Goal: Task Accomplishment & Management: Manage account settings

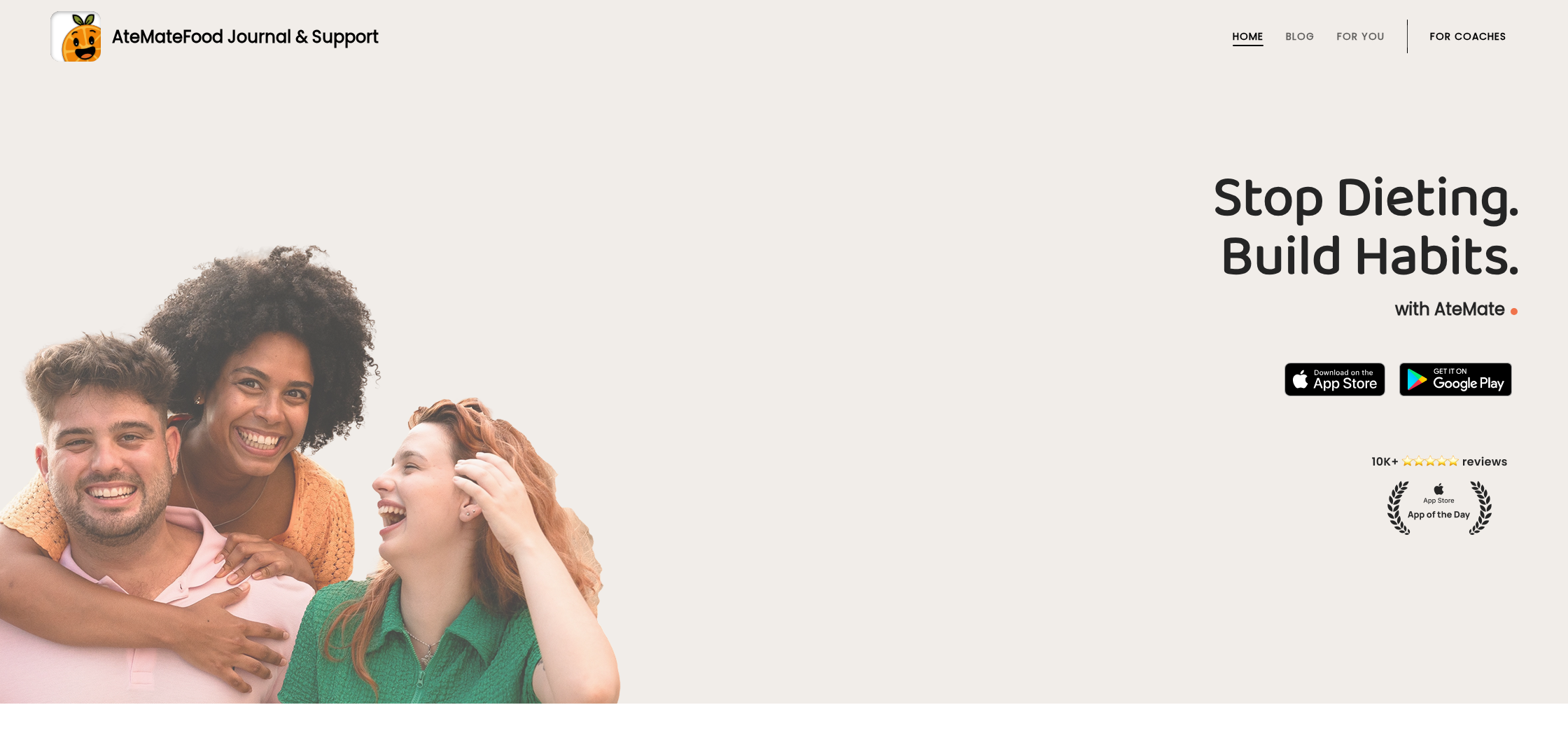
scroll to position [3, 0]
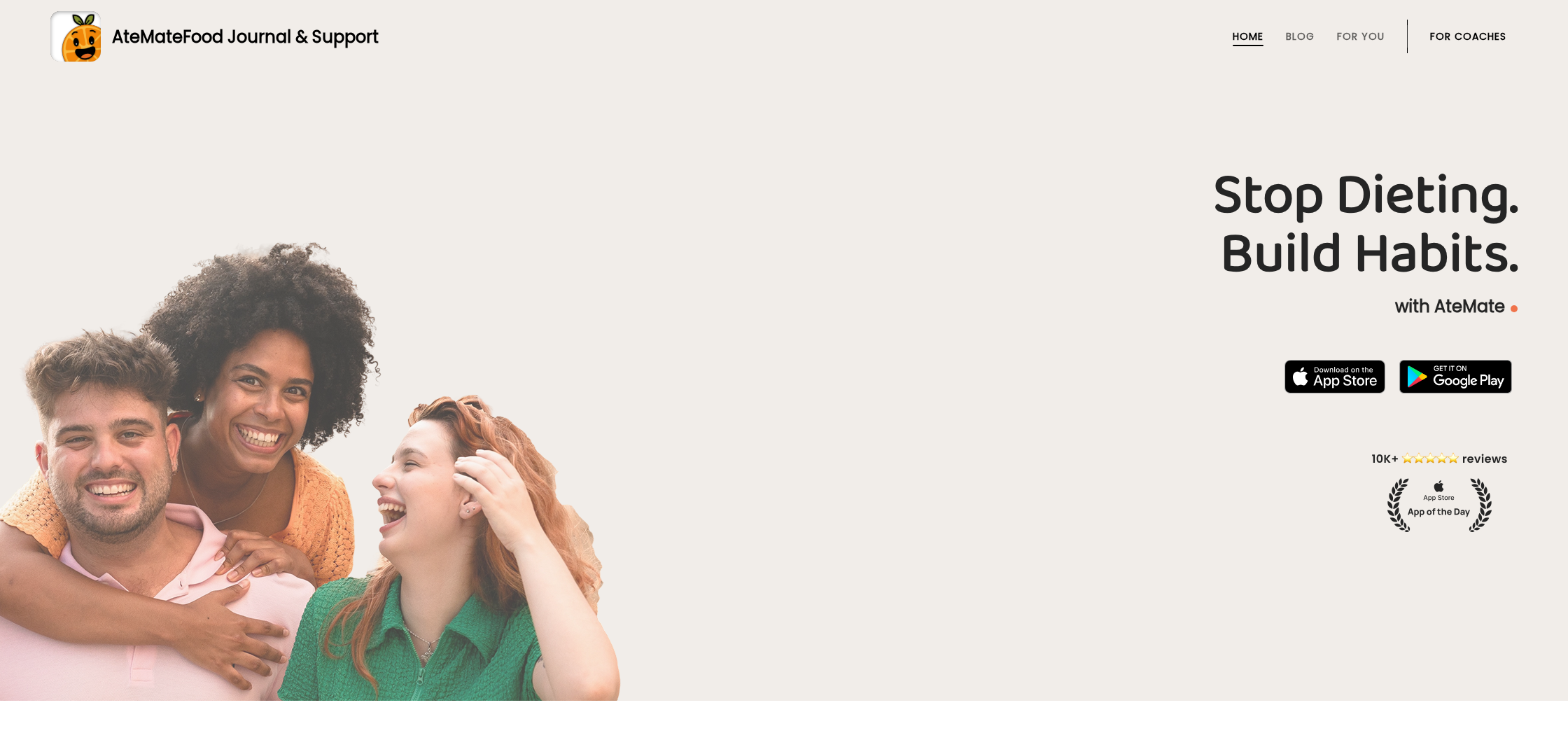
click at [1483, 34] on link "For Coaches" at bounding box center [1468, 36] width 76 height 11
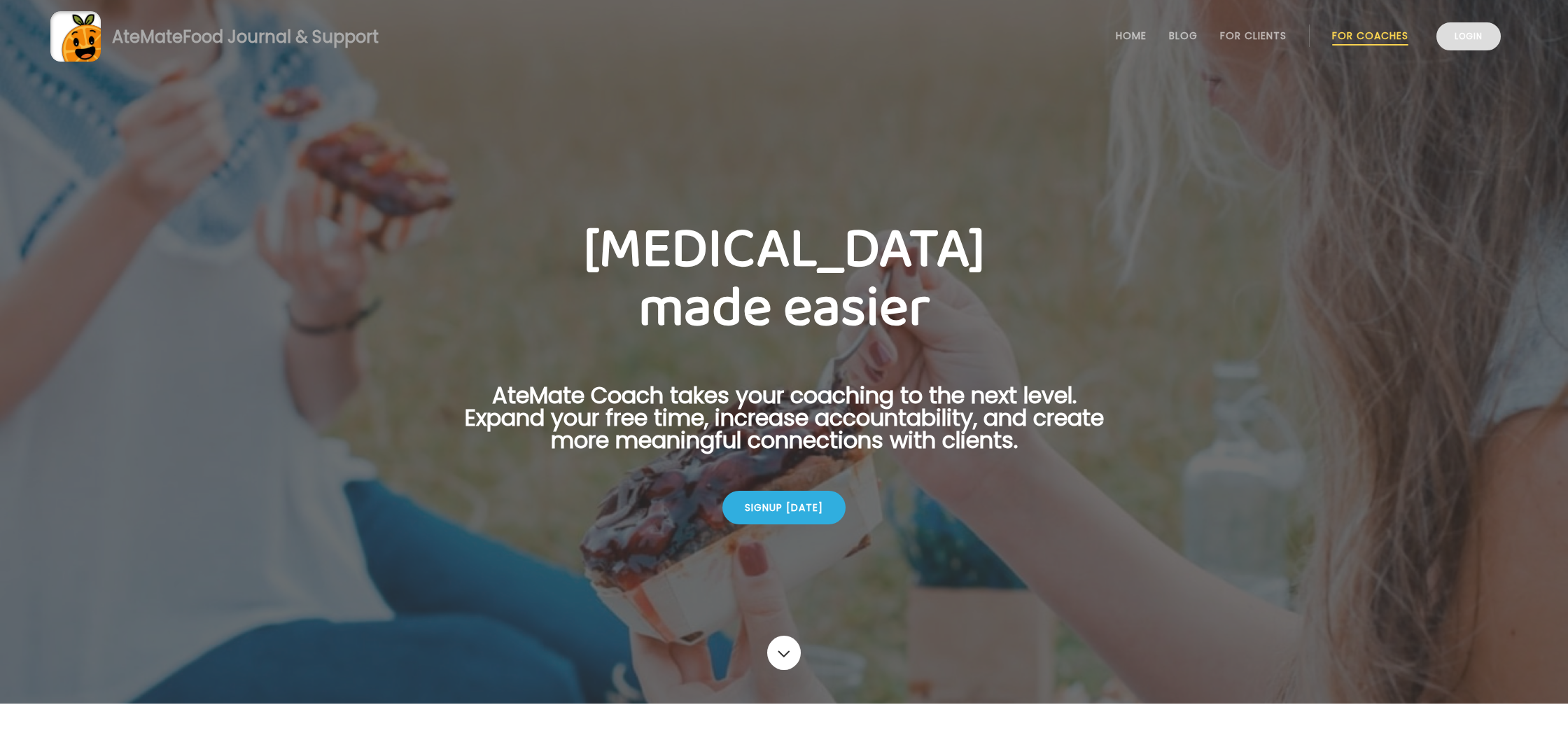
click at [1476, 39] on link "Login" at bounding box center [1469, 37] width 64 height 28
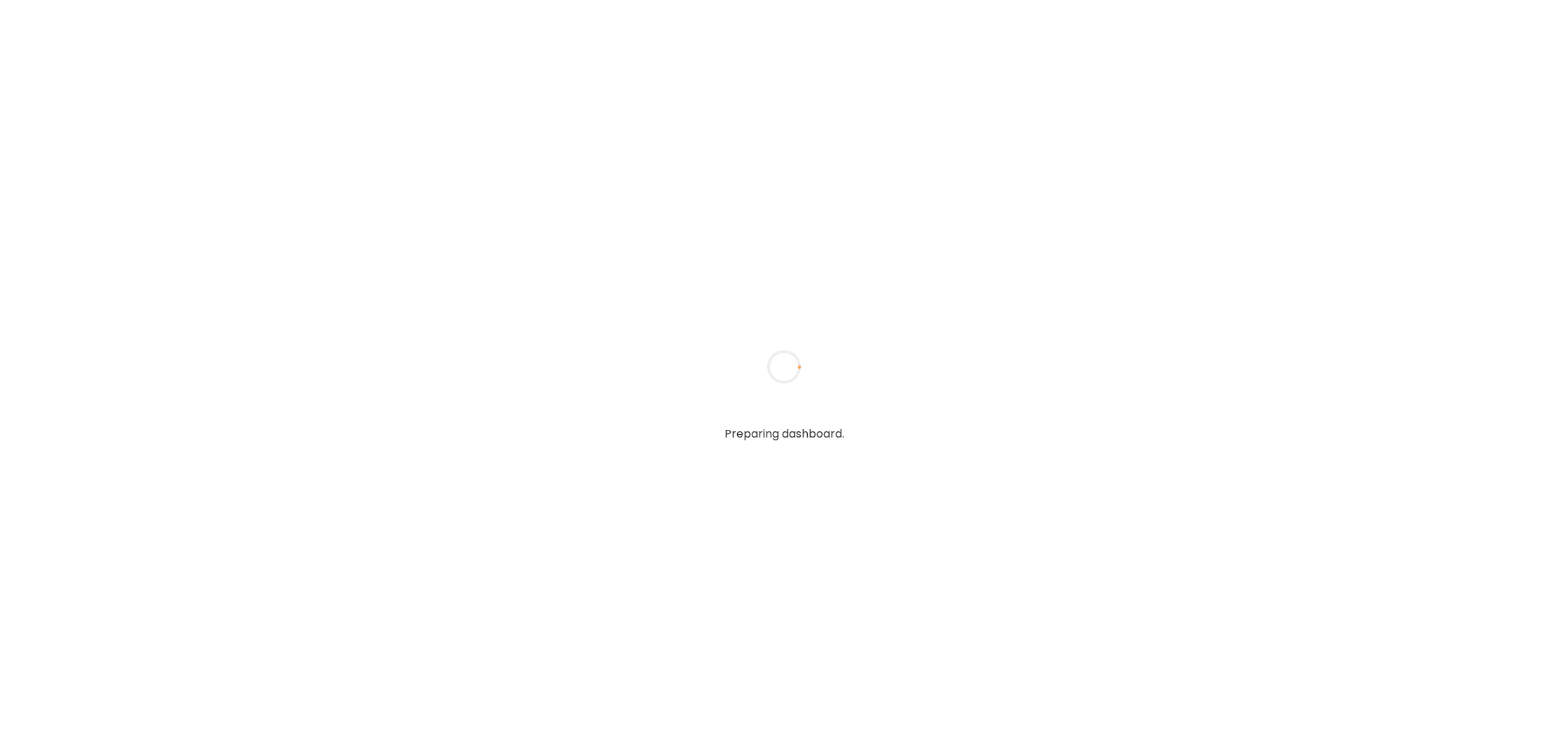
type input "**********"
type textarea "**********"
type input "**********"
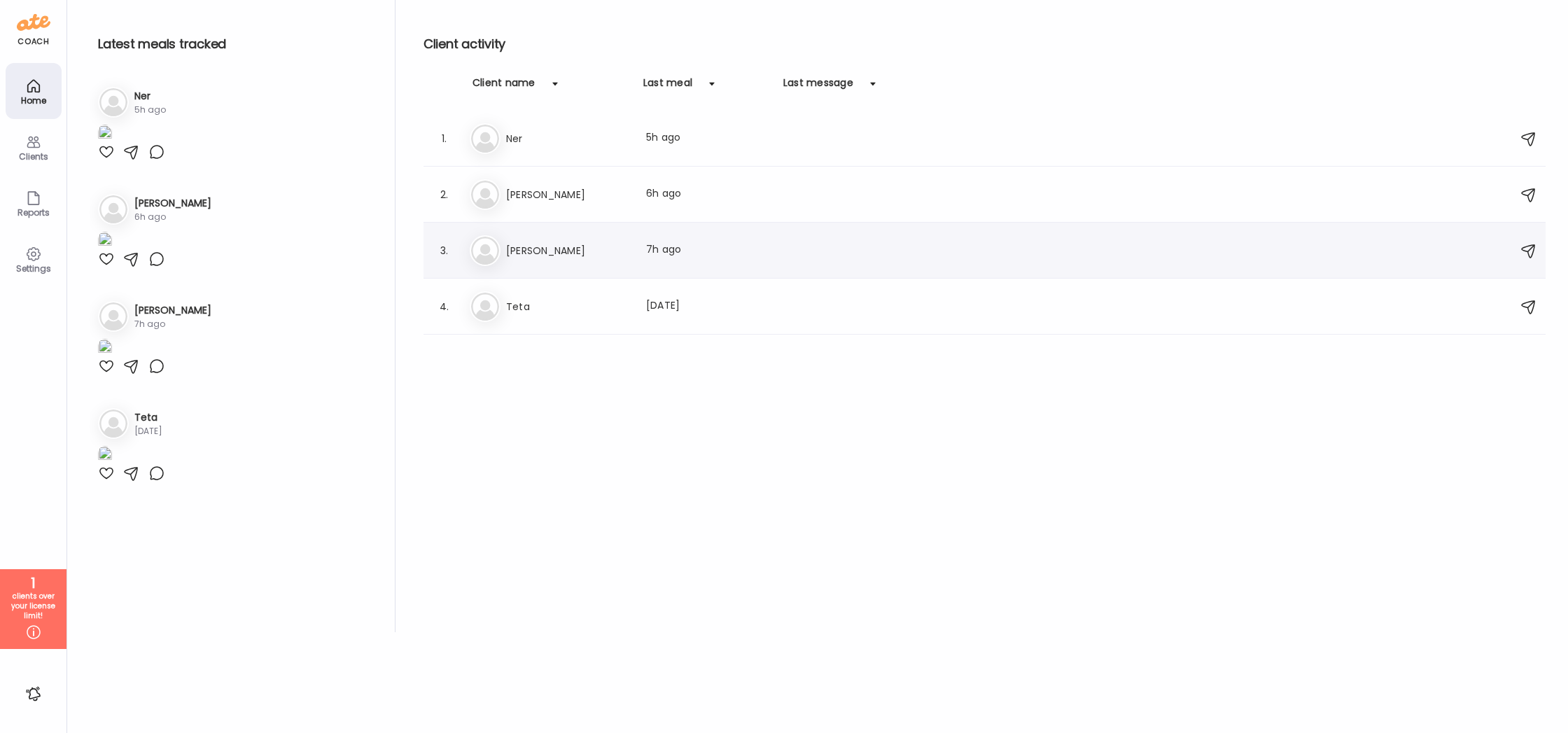
click at [633, 256] on div "Ma Maureen Last meal: 7h ago" at bounding box center [986, 251] width 1034 height 31
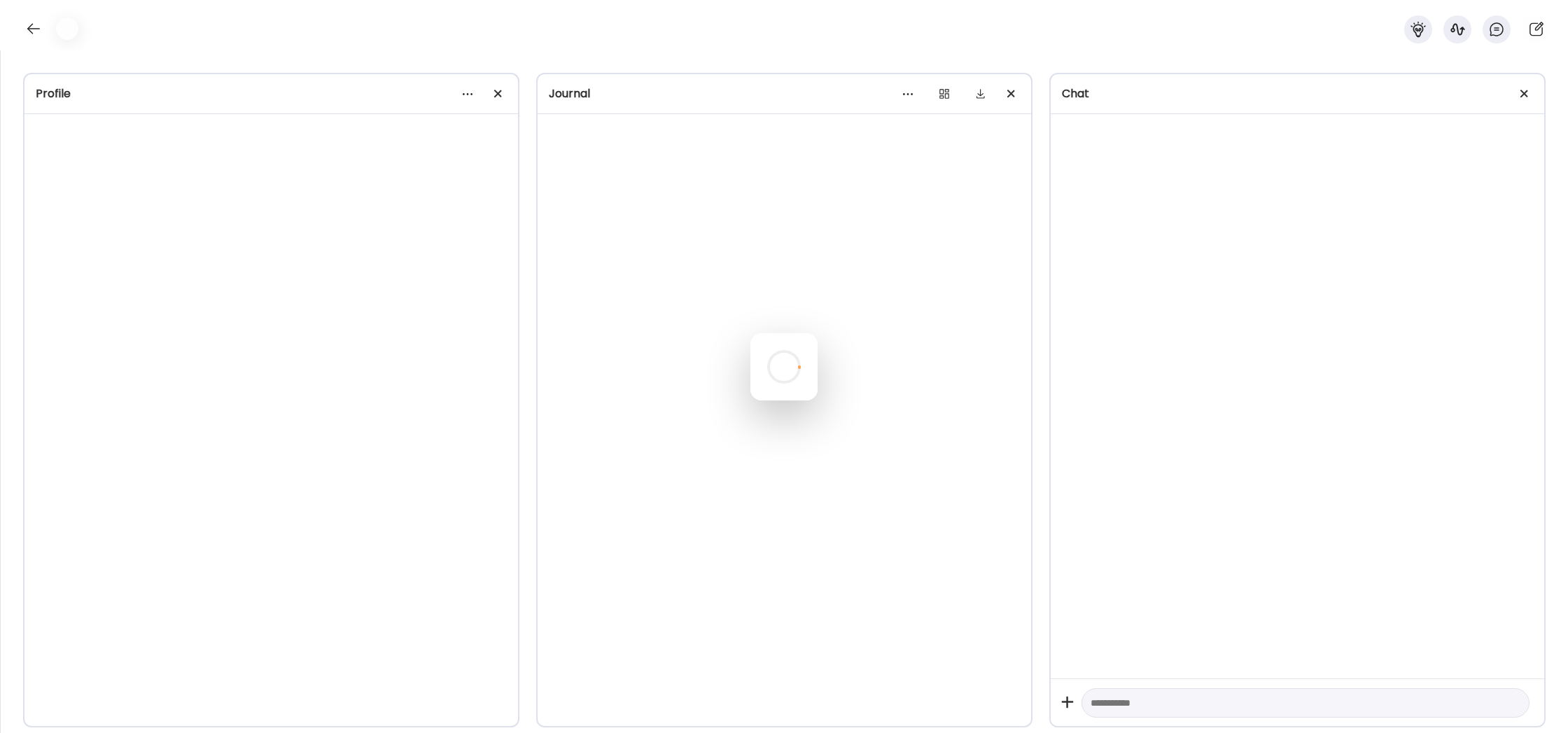
scroll to position [1994, 0]
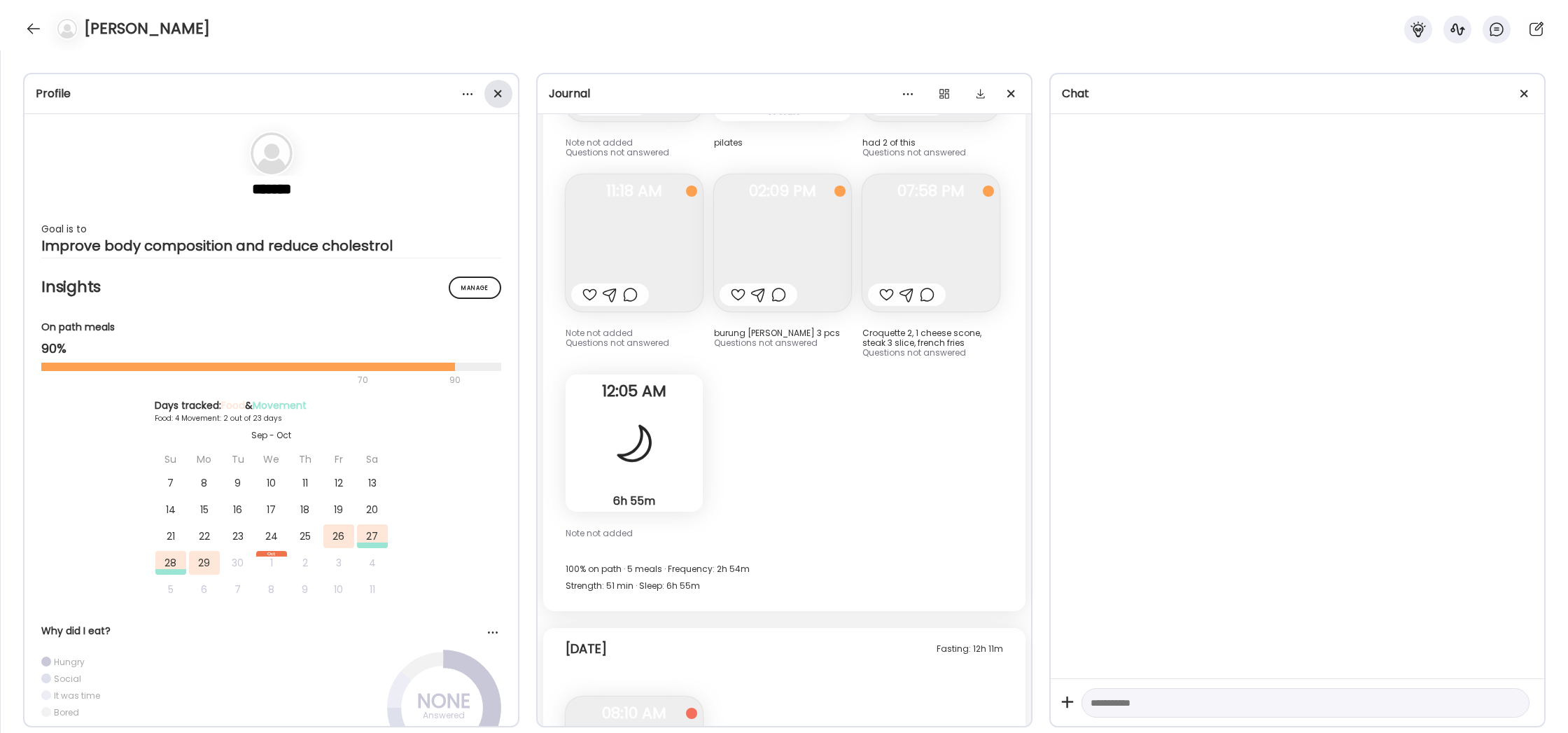
click at [494, 88] on div at bounding box center [499, 94] width 28 height 28
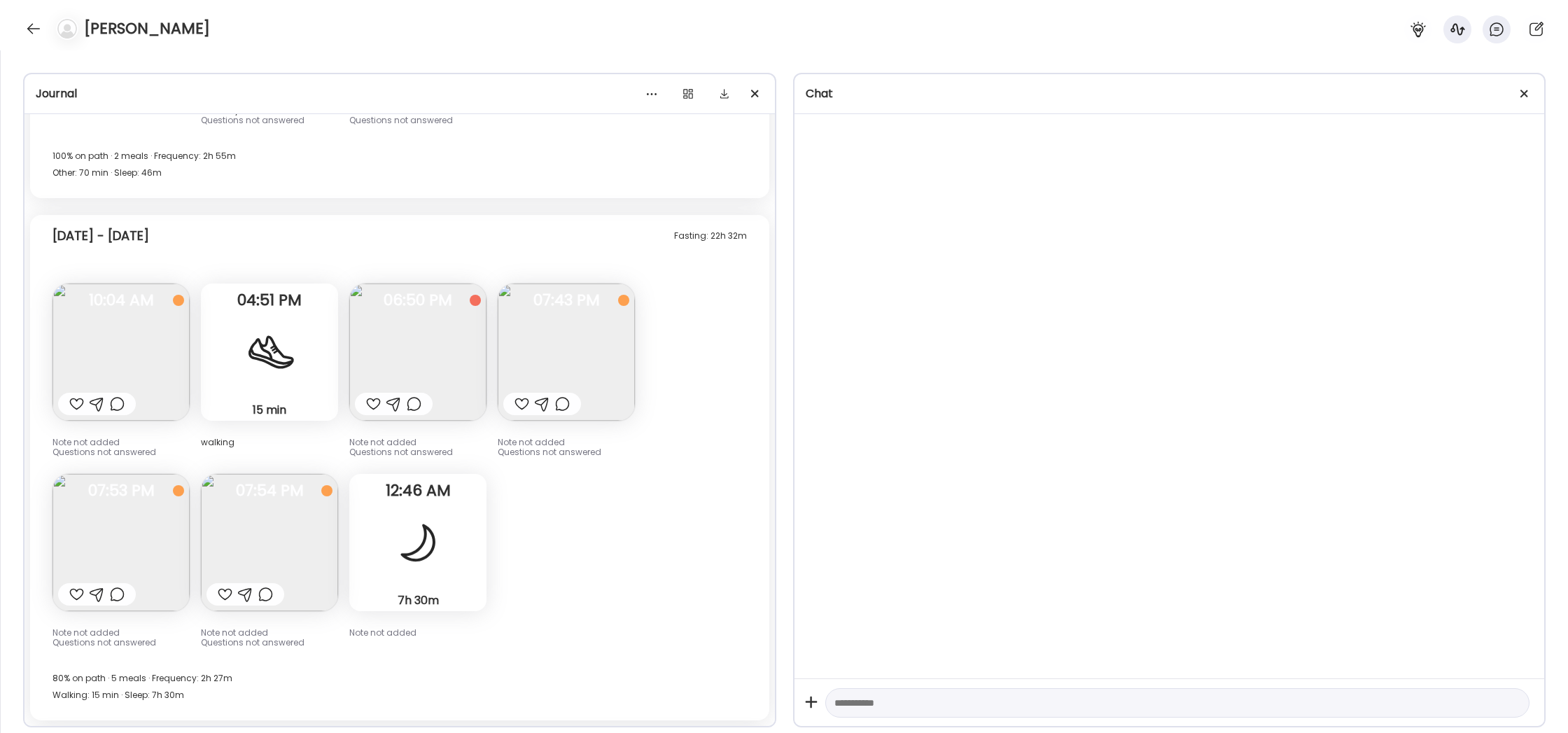
scroll to position [8011, 0]
click at [172, 347] on img at bounding box center [121, 351] width 137 height 137
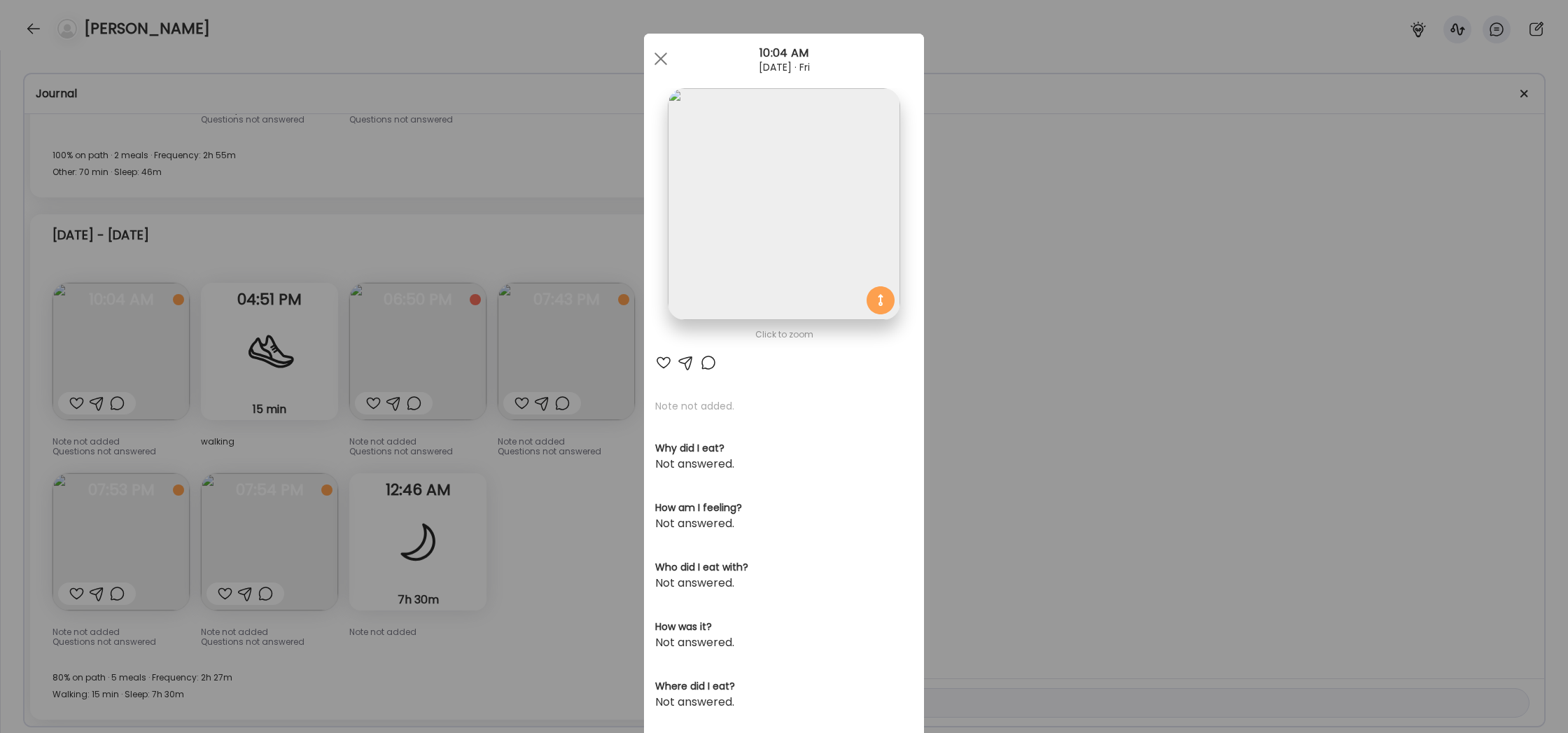
click at [1004, 298] on div "Ate Coach Dashboard Wahoo! It’s official Take a moment to set up your Coach Pro…" at bounding box center [784, 366] width 1568 height 733
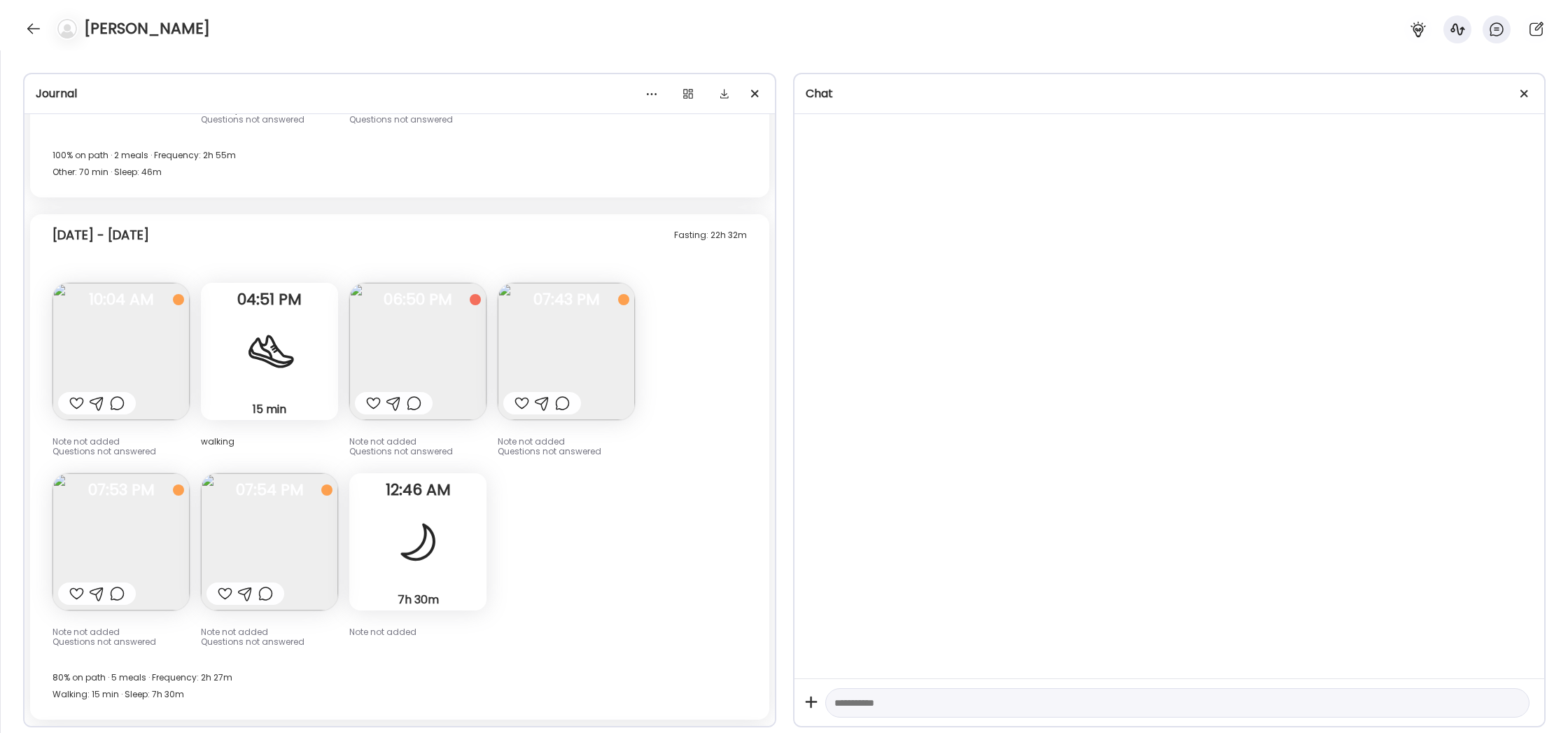
click at [460, 327] on img at bounding box center [417, 351] width 137 height 137
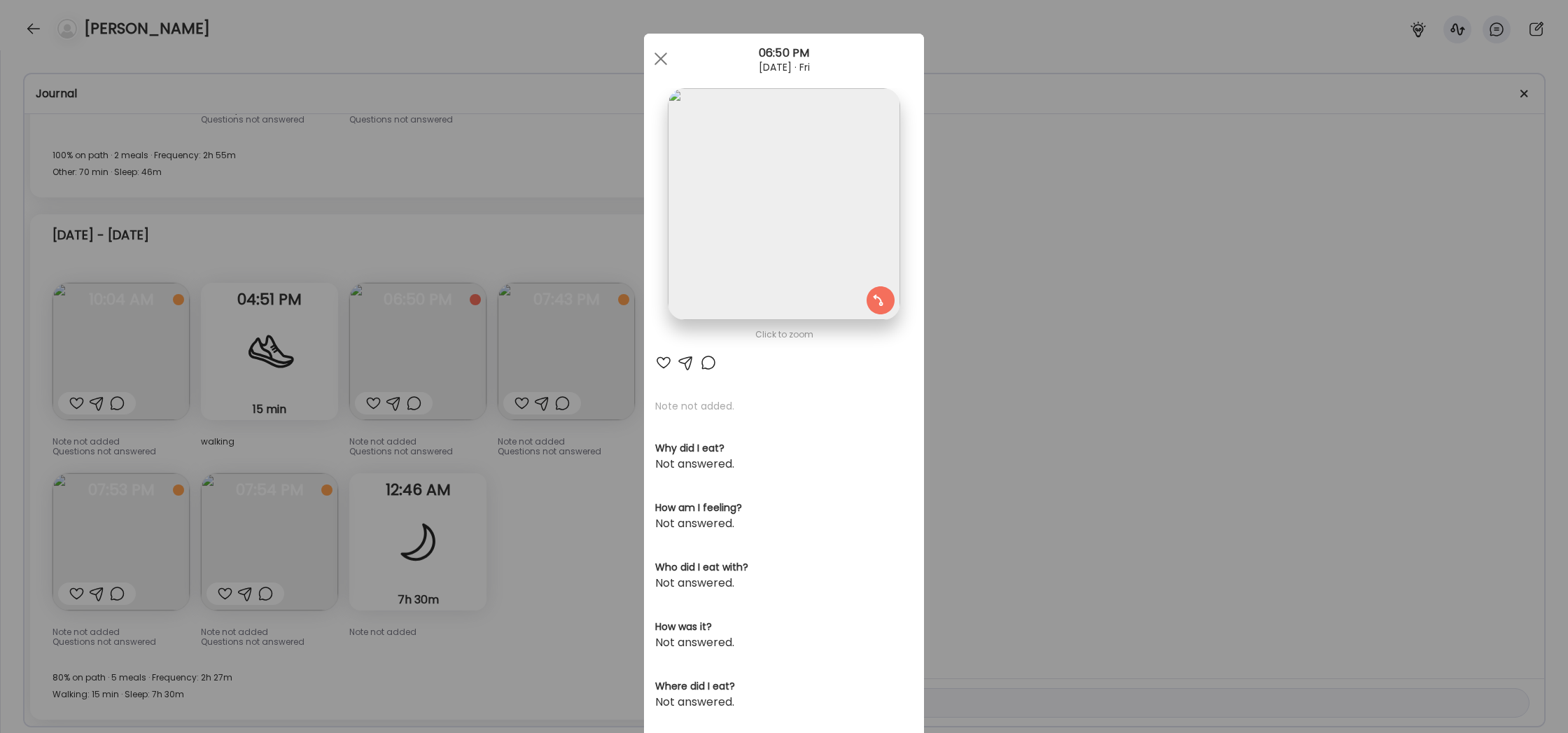
click at [980, 370] on div "Ate Coach Dashboard Wahoo! It’s official Take a moment to set up your Coach Pro…" at bounding box center [784, 366] width 1568 height 733
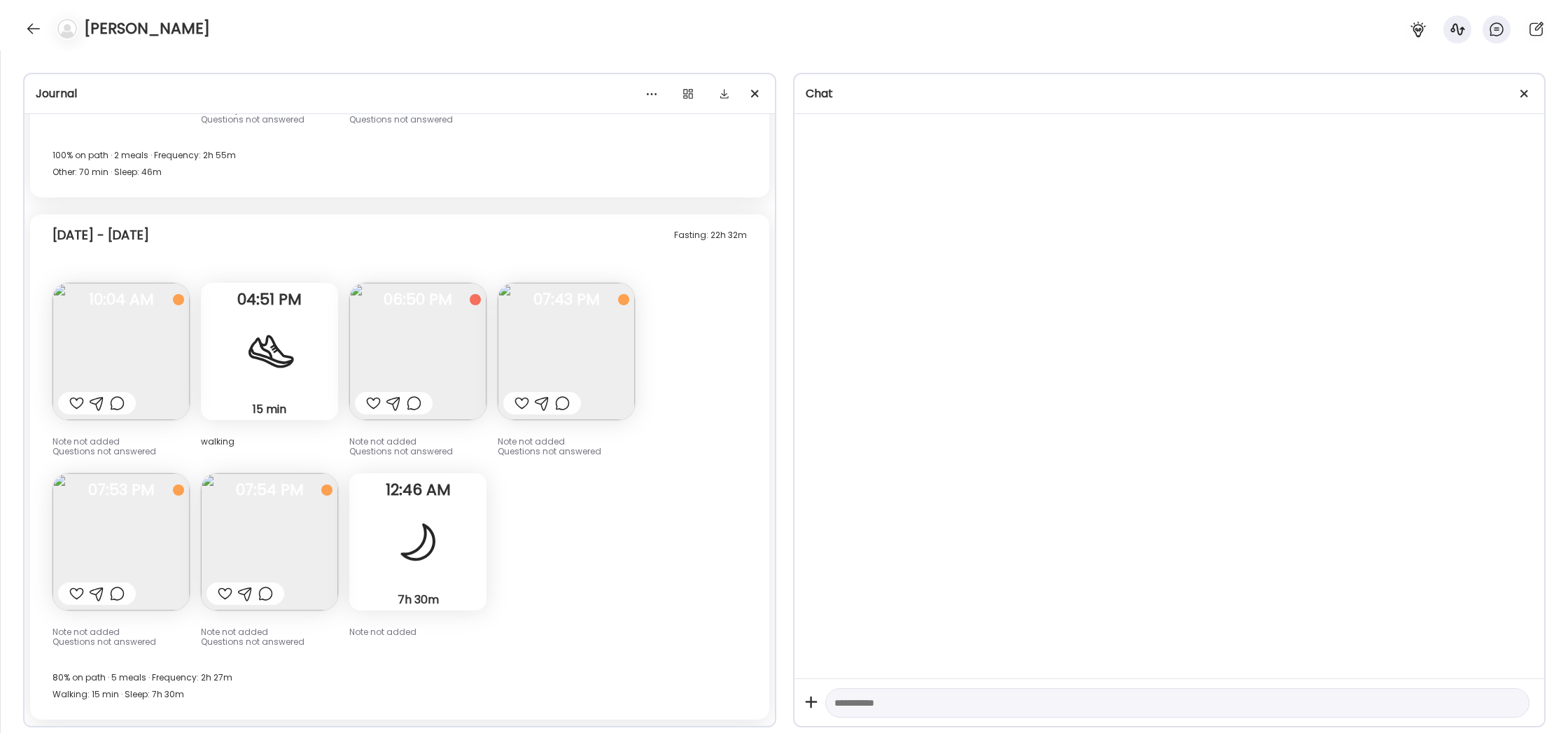
click at [557, 325] on img at bounding box center [566, 351] width 137 height 137
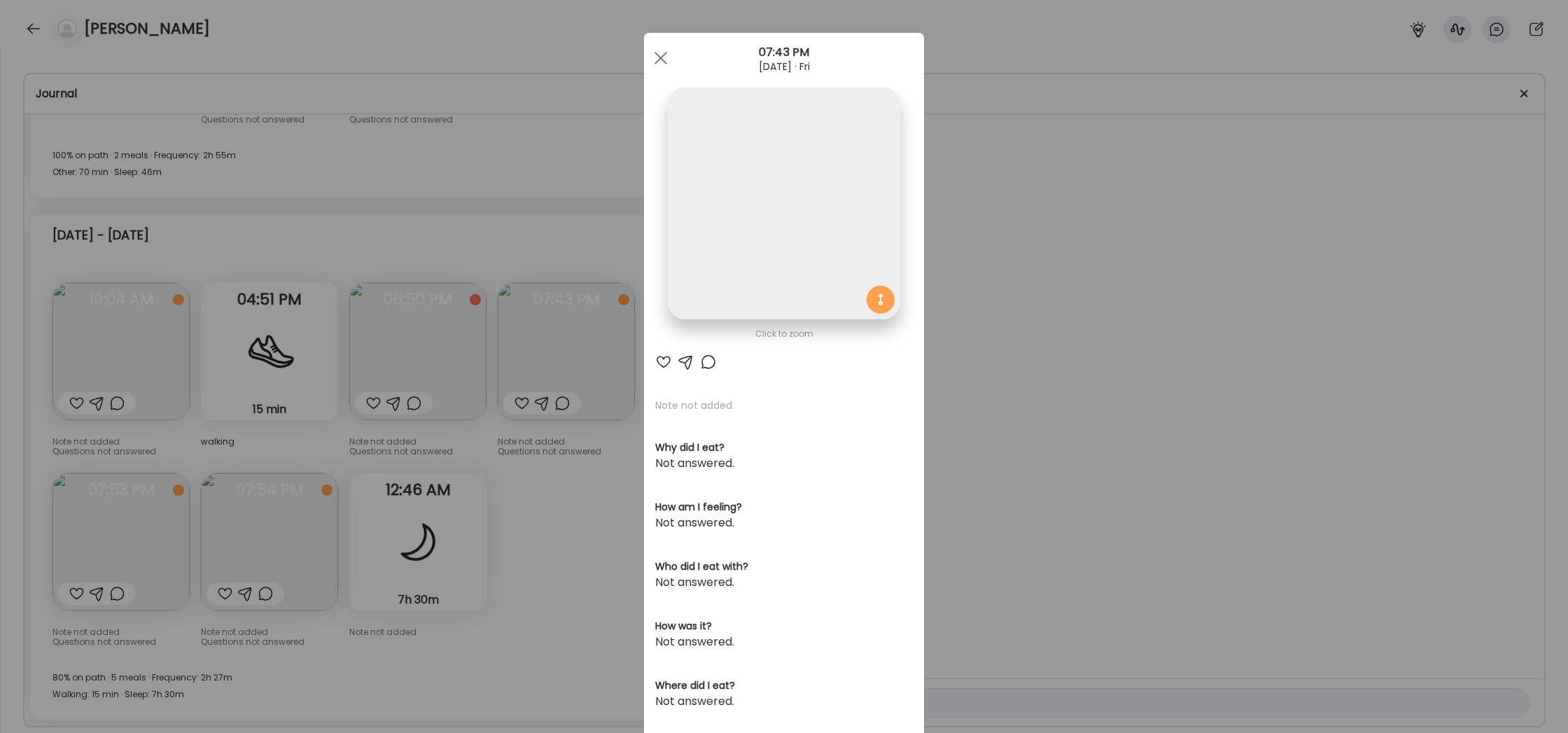
scroll to position [0, 0]
click at [884, 231] on img at bounding box center [784, 204] width 232 height 232
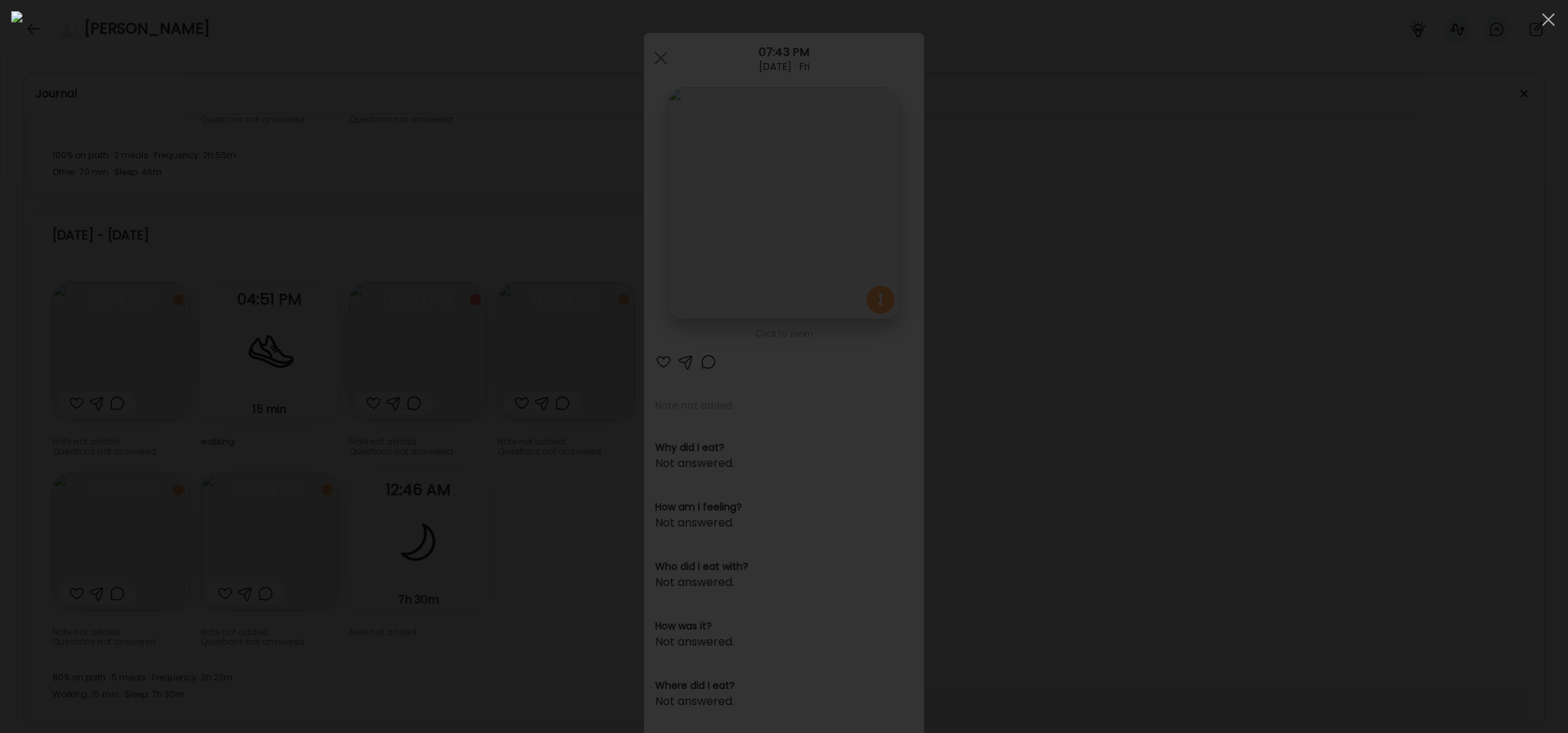
scroll to position [3, 0]
click at [1259, 332] on div at bounding box center [784, 366] width 1546 height 711
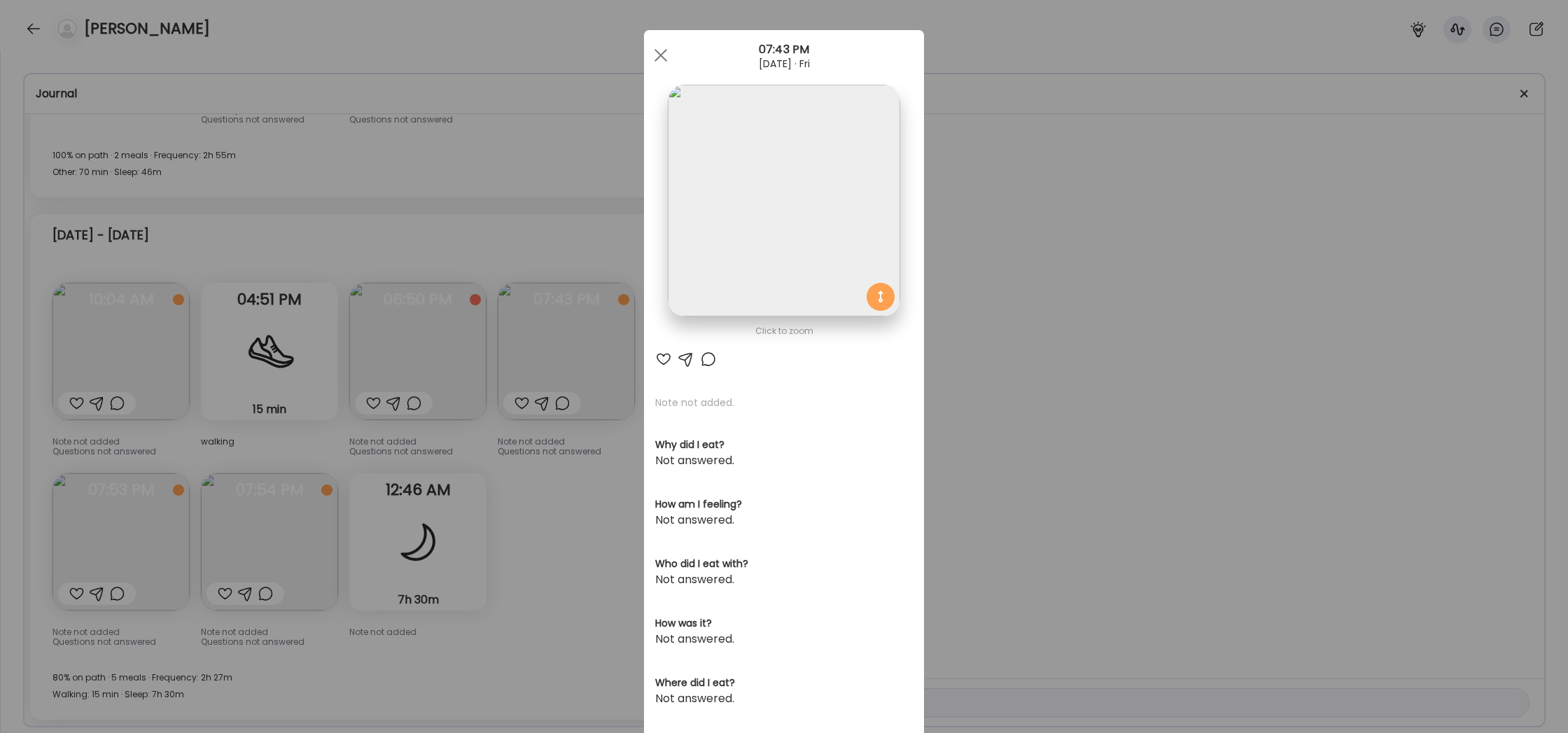
scroll to position [5, 0]
click at [112, 504] on div "Ate Coach Dashboard Wahoo! It’s official Take a moment to set up your Coach Pro…" at bounding box center [784, 366] width 1568 height 733
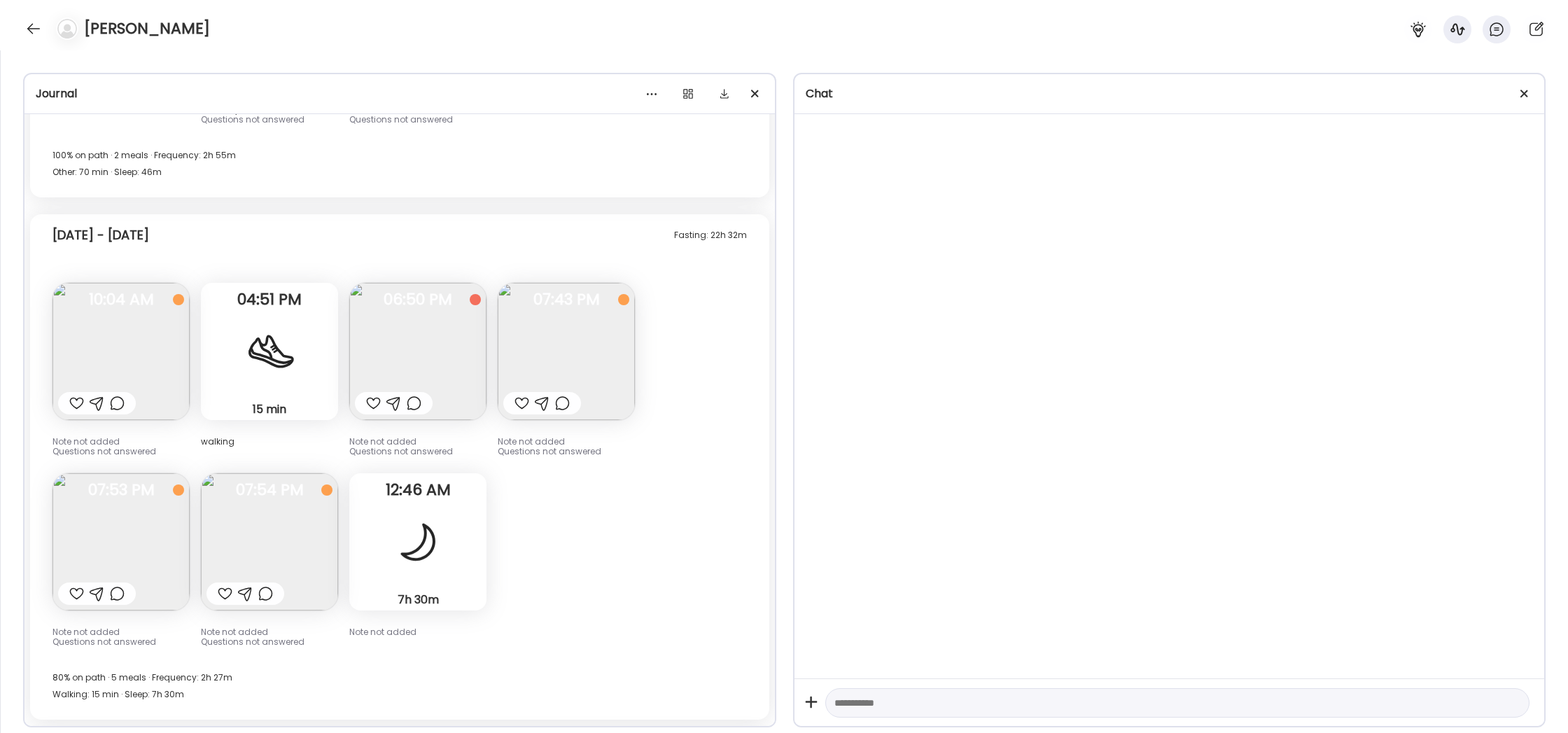
click at [112, 504] on img at bounding box center [121, 542] width 137 height 137
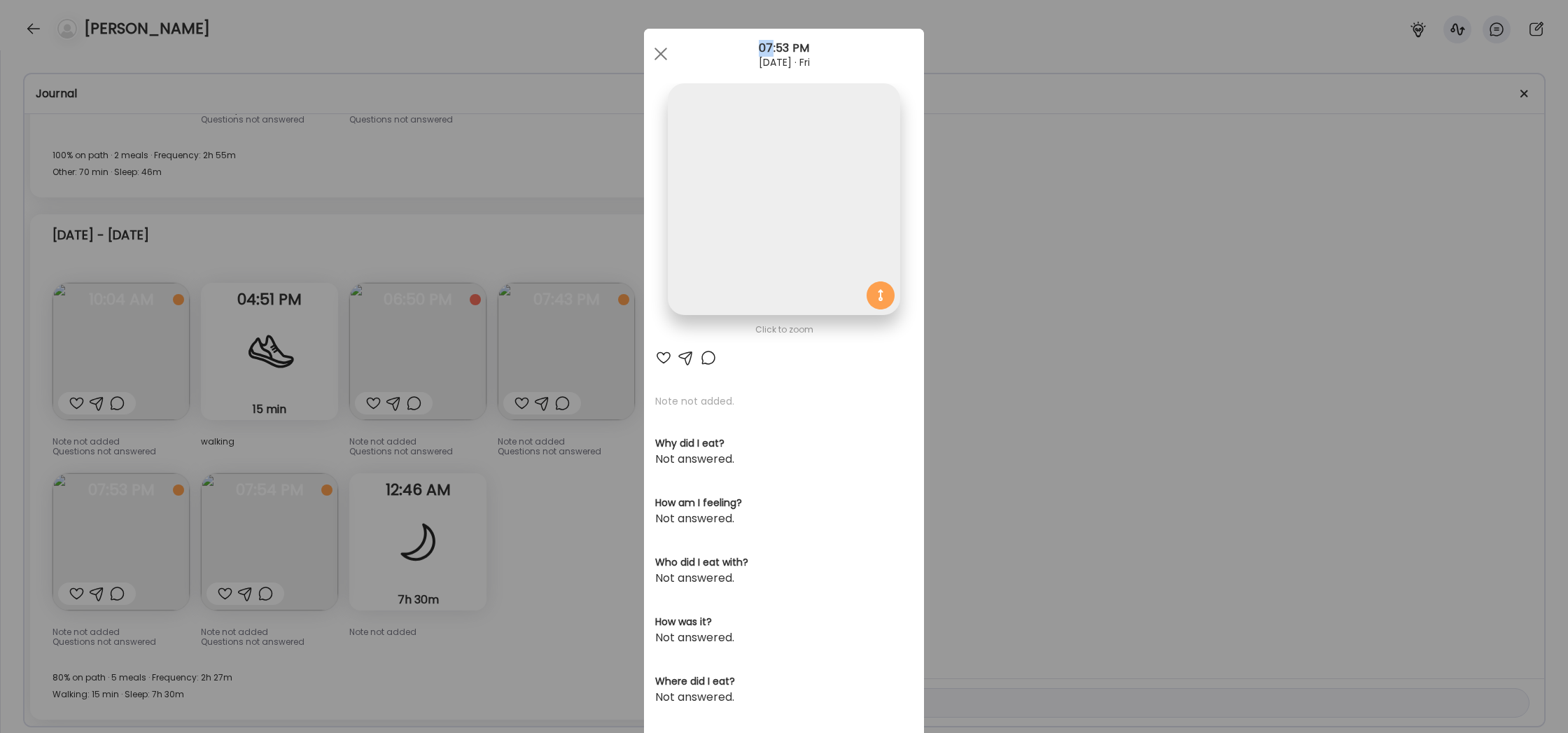
click at [112, 504] on div "Ate Coach Dashboard Wahoo! It’s official Take a moment to set up your Coach Pro…" at bounding box center [784, 366] width 1568 height 733
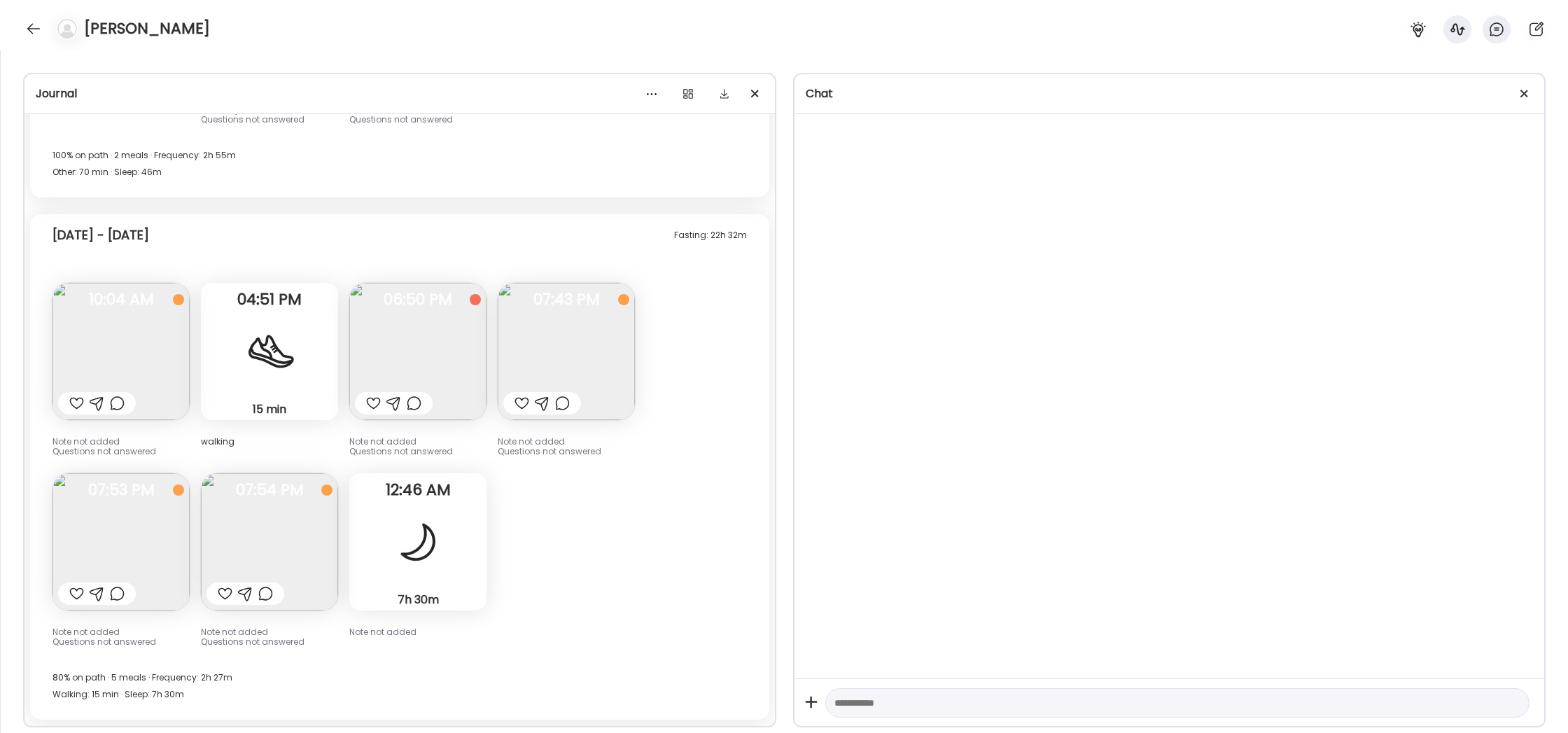
click at [112, 504] on img at bounding box center [121, 542] width 137 height 137
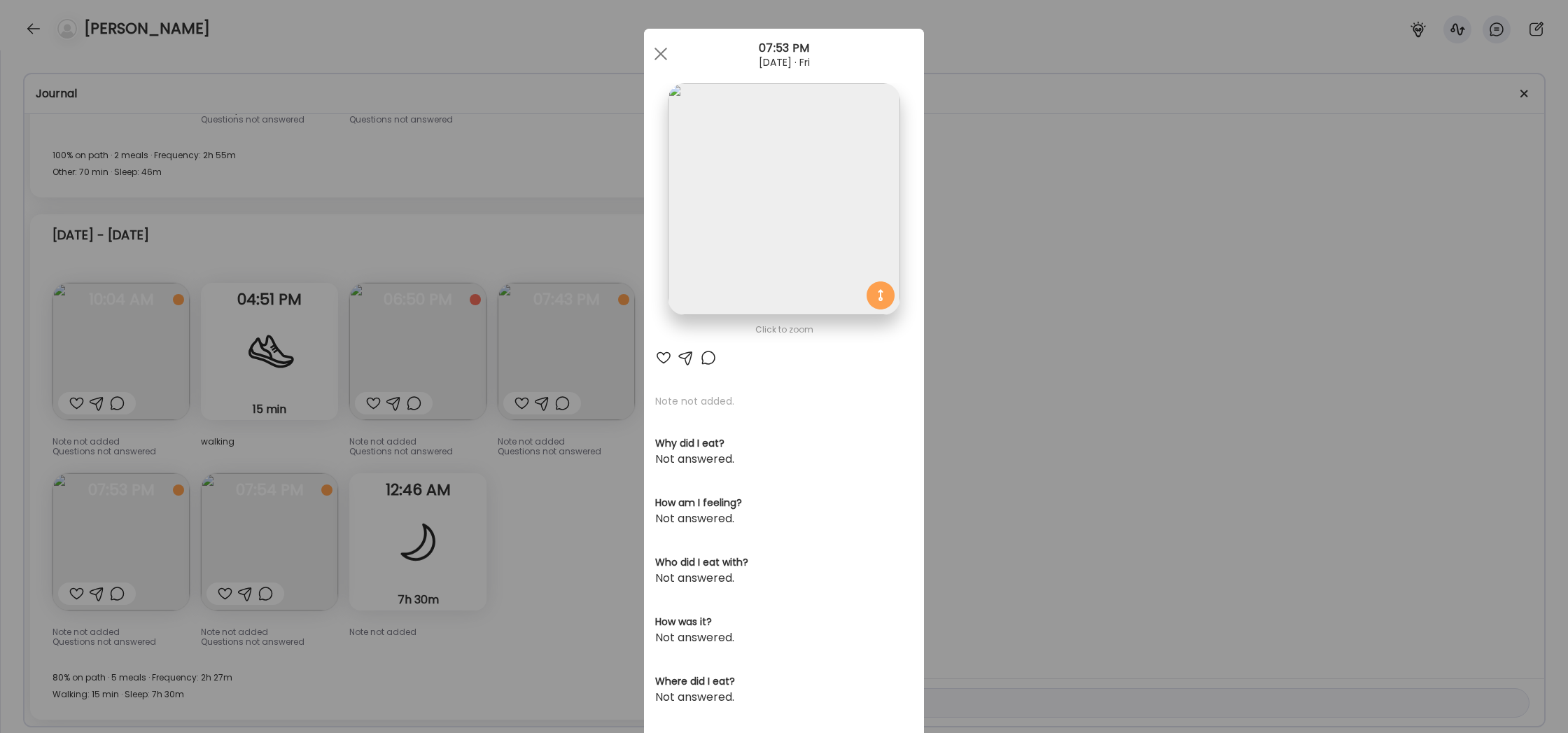
click at [881, 150] on img at bounding box center [784, 199] width 232 height 232
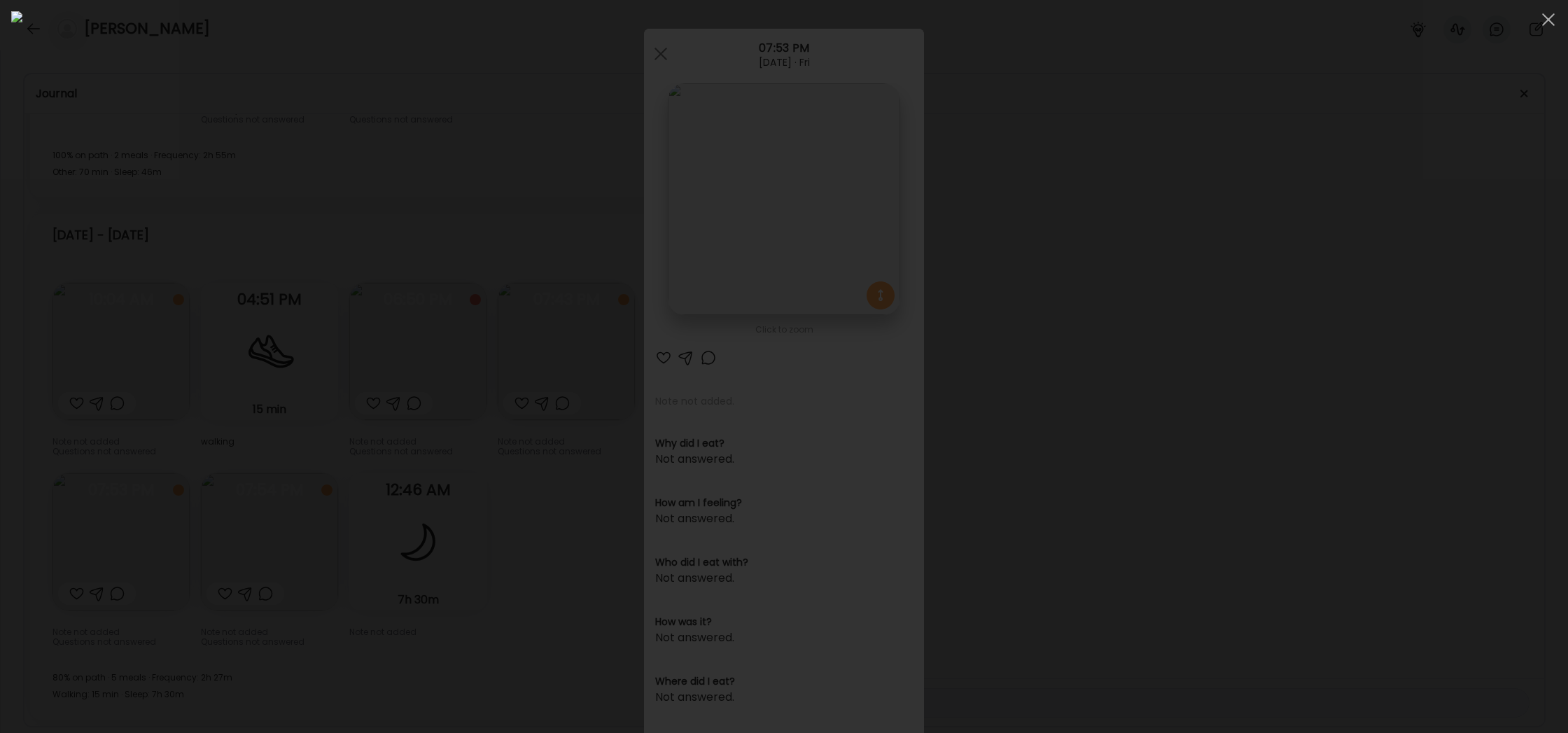
click at [1180, 275] on div at bounding box center [784, 366] width 1546 height 711
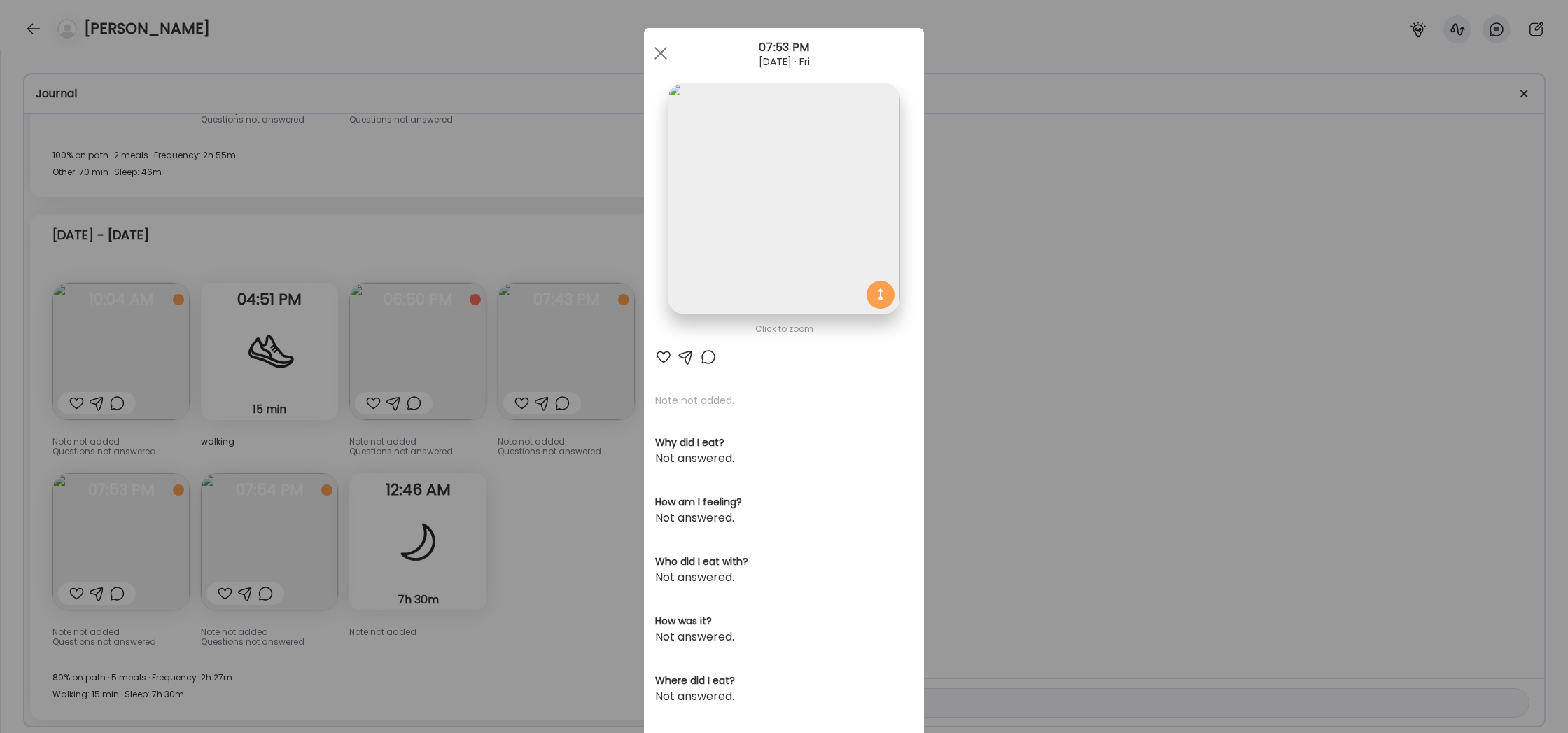
click at [225, 567] on div "Ate Coach Dashboard Wahoo! It’s official Take a moment to set up your Coach Pro…" at bounding box center [784, 366] width 1568 height 733
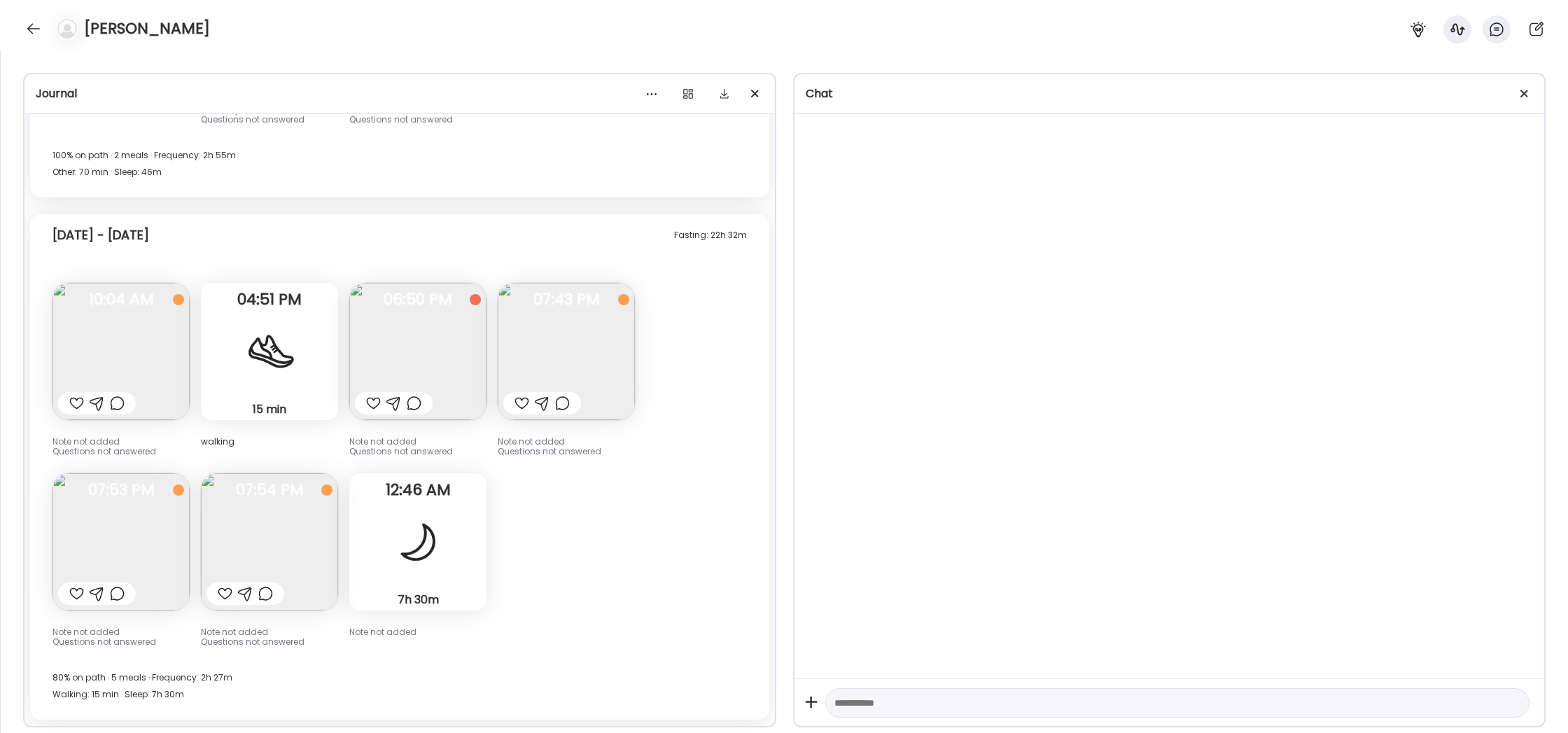
click at [246, 554] on img at bounding box center [269, 542] width 137 height 137
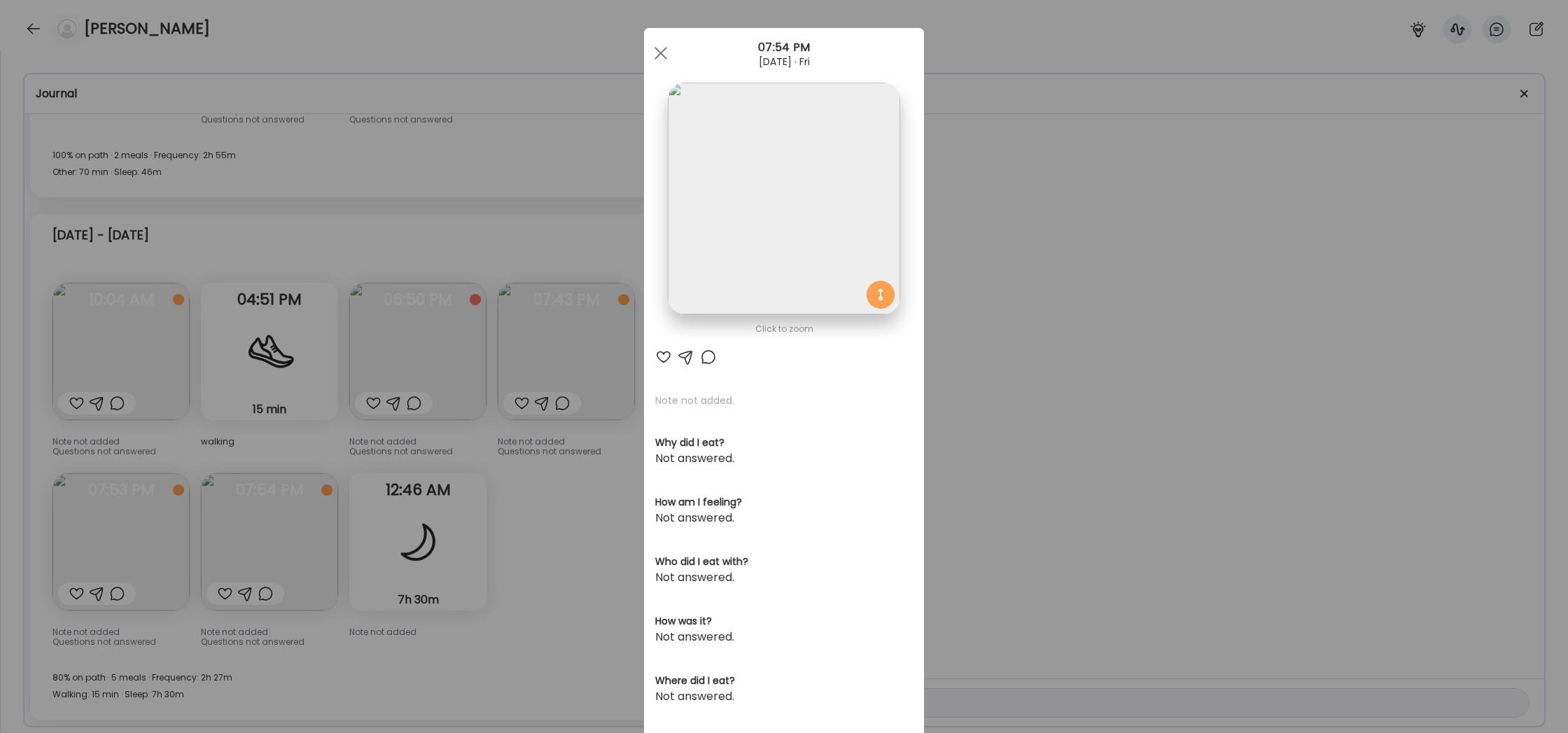
click at [818, 255] on img at bounding box center [784, 199] width 232 height 232
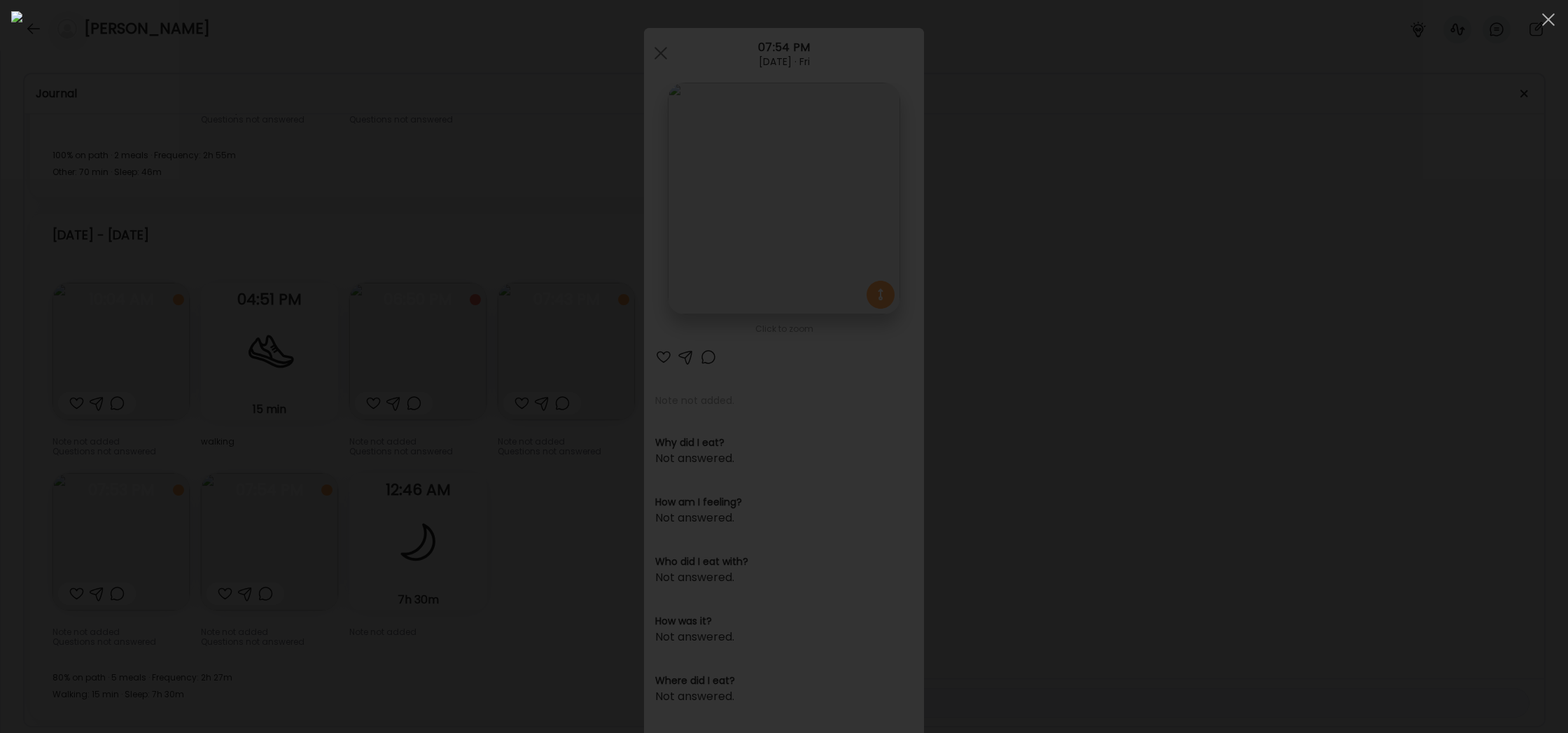
click at [1327, 410] on div at bounding box center [784, 366] width 1546 height 711
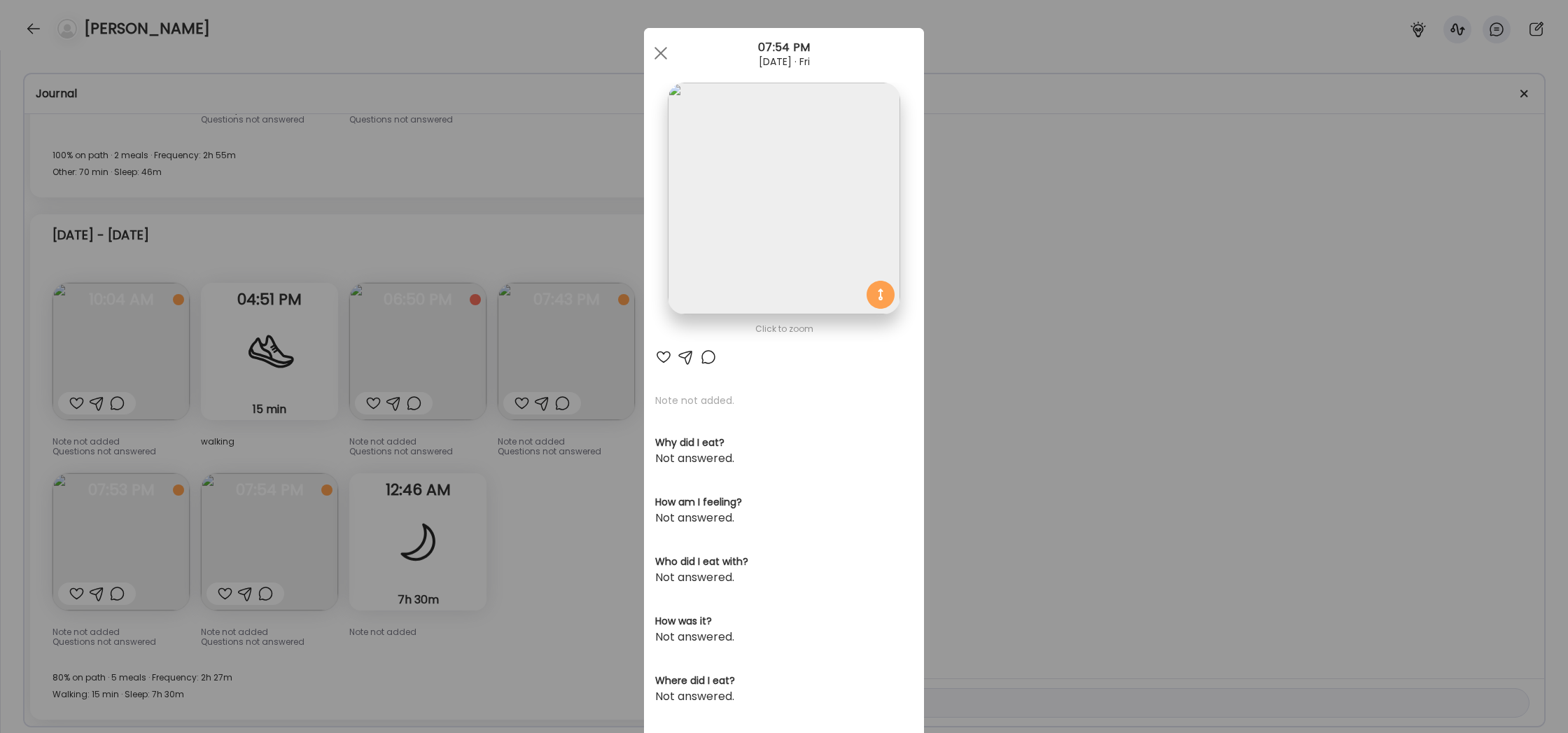
scroll to position [6, 0]
click at [1062, 460] on div "Ate Coach Dashboard Wahoo! It’s official Take a moment to set up your Coach Pro…" at bounding box center [784, 366] width 1568 height 733
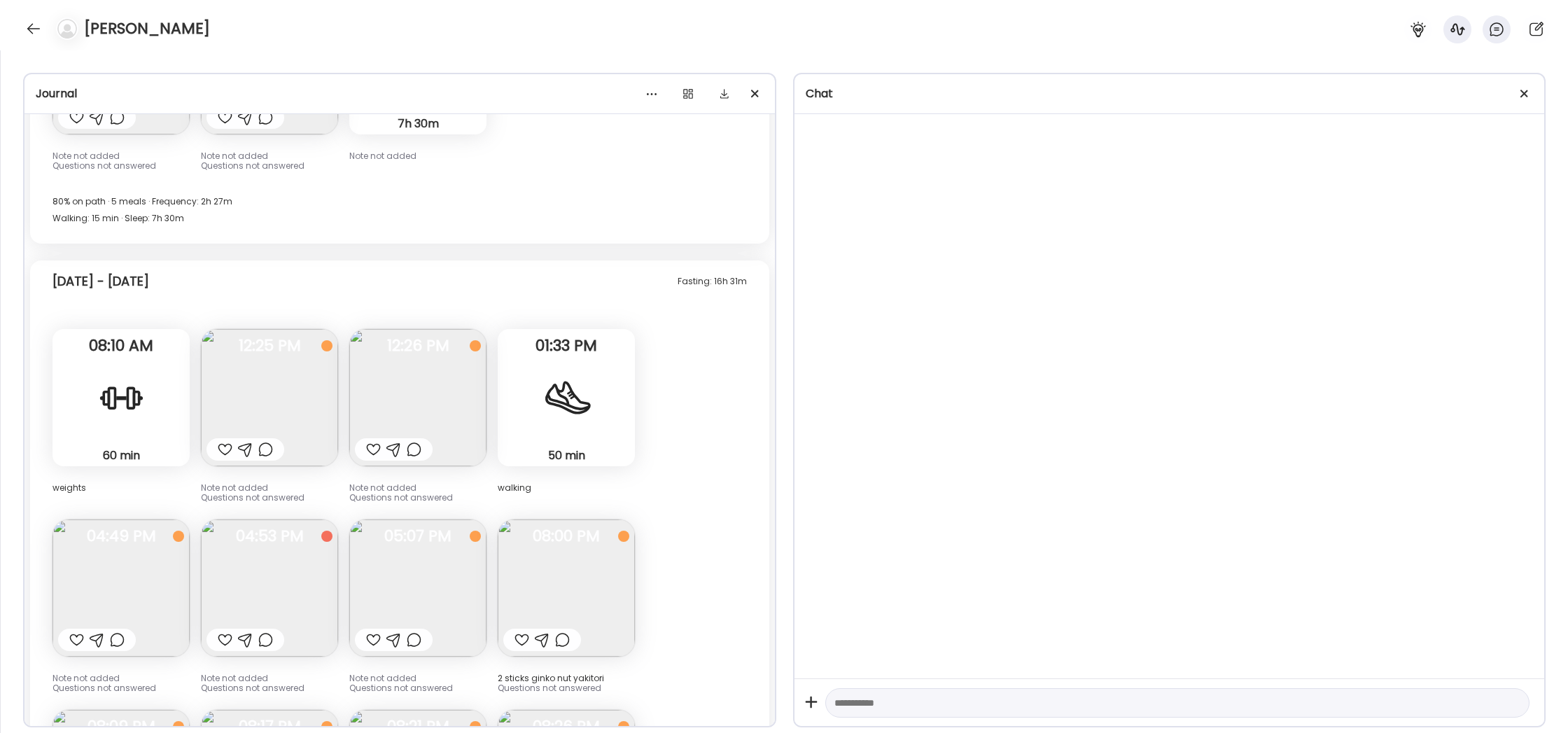
scroll to position [8488, 0]
click at [283, 388] on img at bounding box center [269, 396] width 137 height 137
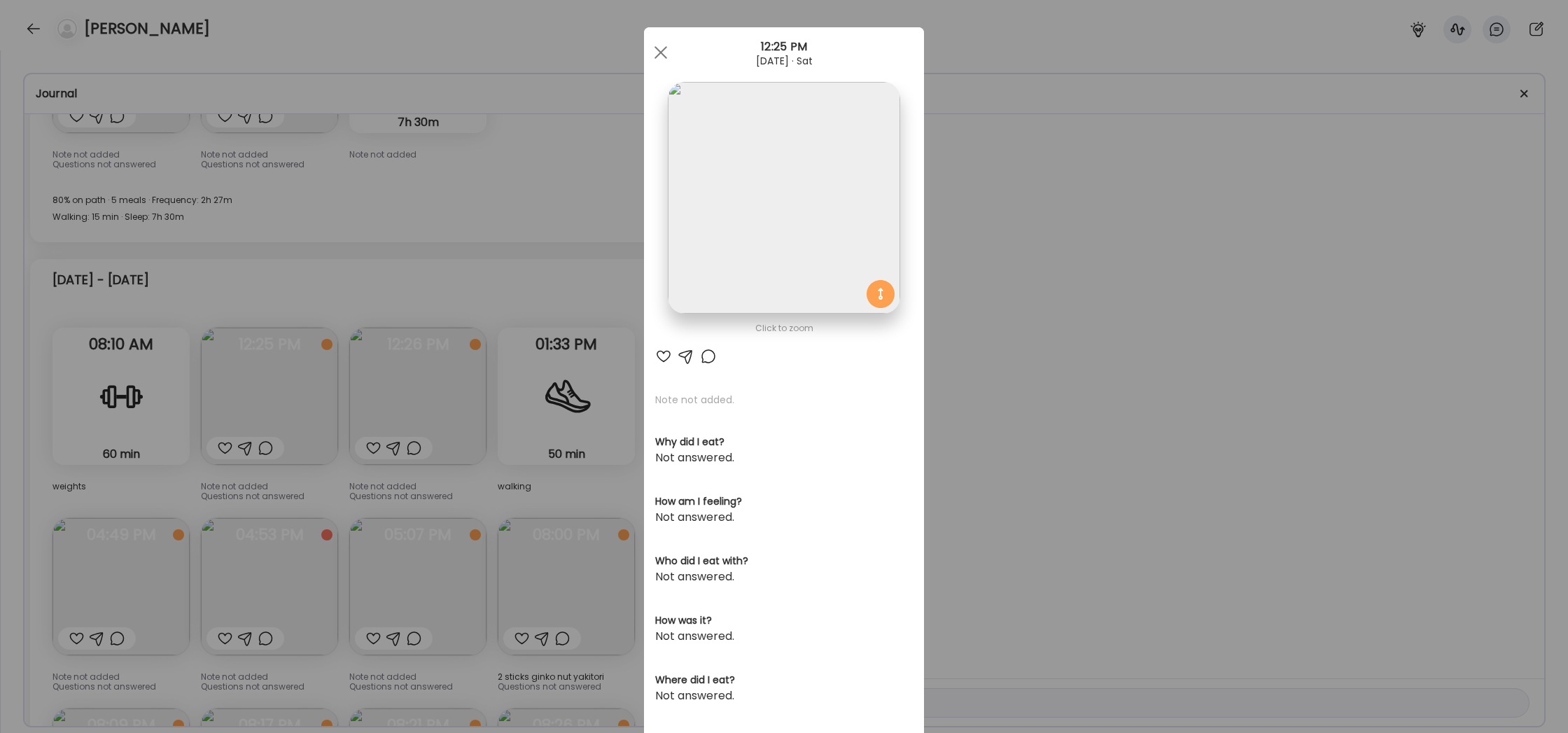
click at [459, 320] on div "Ate Coach Dashboard Wahoo! It’s official Take a moment to set up your Coach Pro…" at bounding box center [784, 366] width 1568 height 733
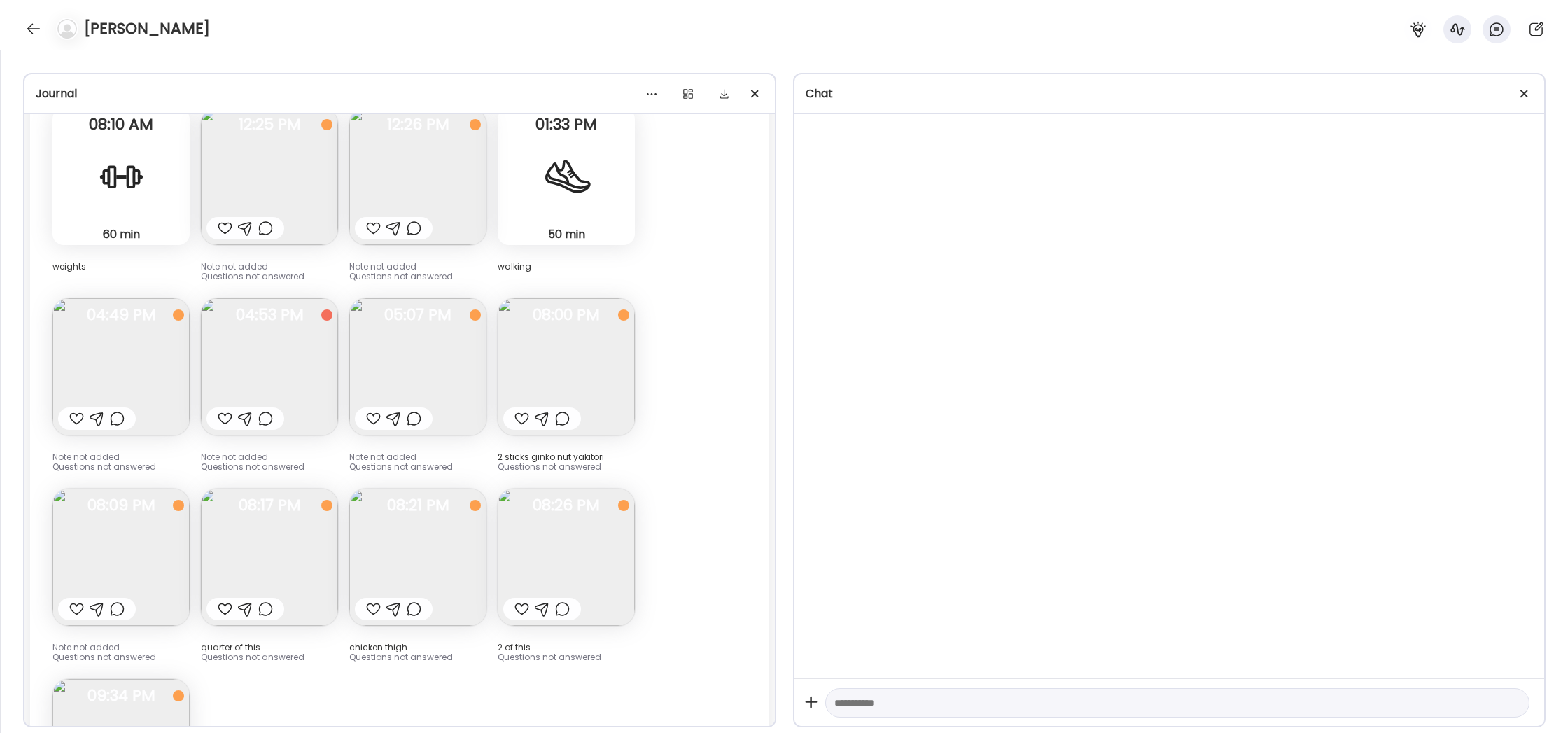
scroll to position [8711, 0]
click at [301, 368] on img at bounding box center [269, 364] width 137 height 137
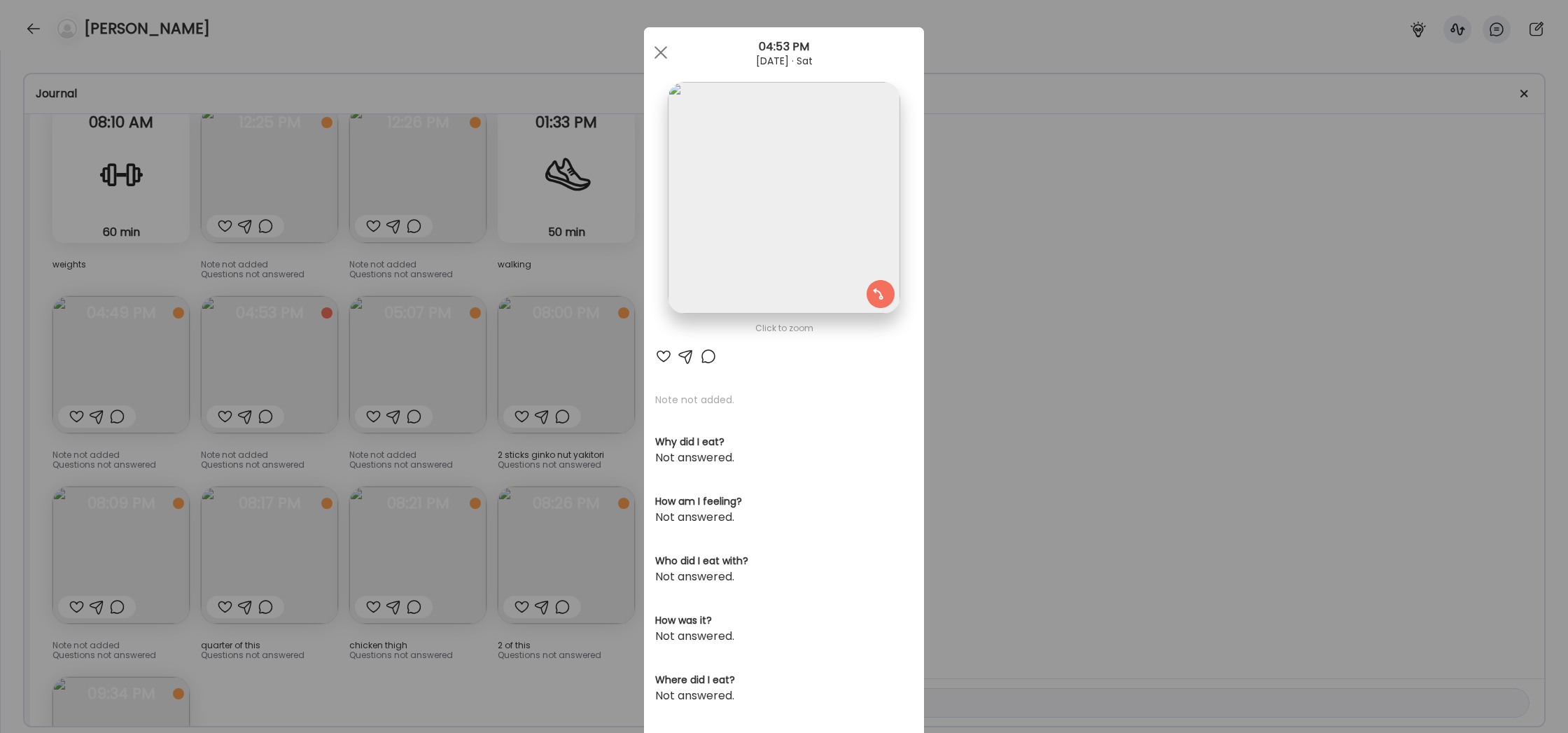
click at [975, 424] on div "Ate Coach Dashboard Wahoo! It’s official Take a moment to set up your Coach Pro…" at bounding box center [784, 366] width 1568 height 733
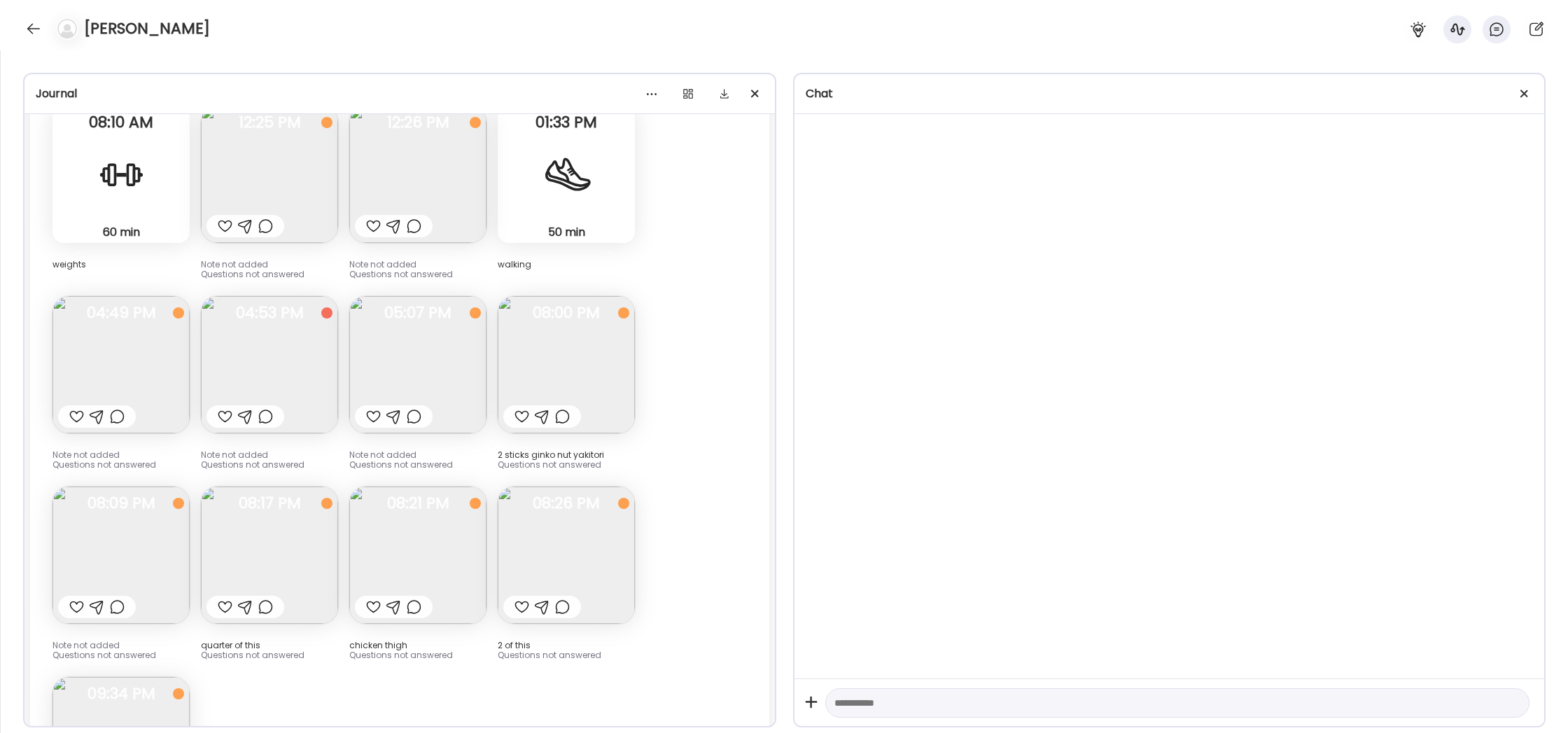
click at [169, 352] on img at bounding box center [121, 364] width 137 height 137
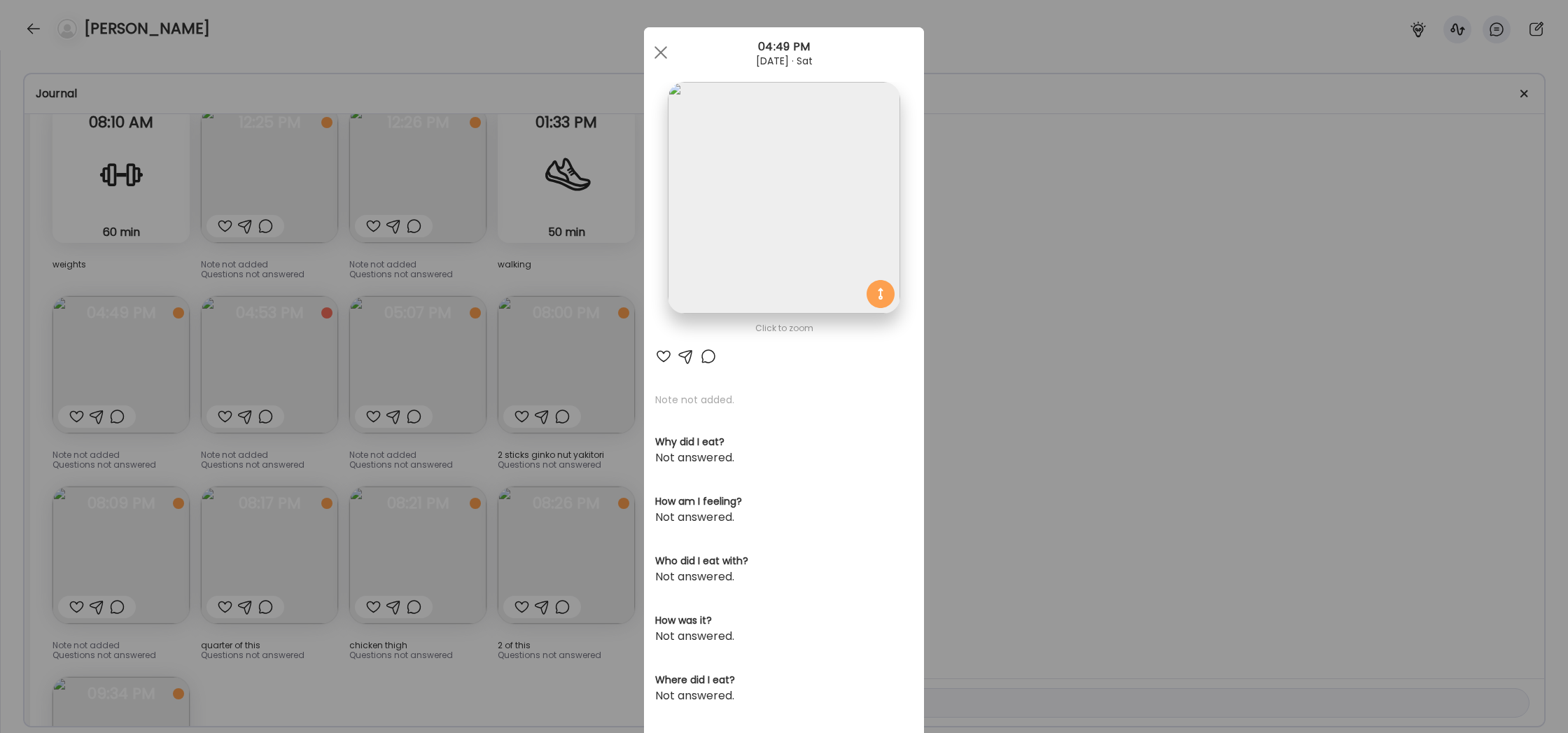
click at [999, 395] on div "Ate Coach Dashboard Wahoo! It’s official Take a moment to set up your Coach Pro…" at bounding box center [784, 366] width 1568 height 733
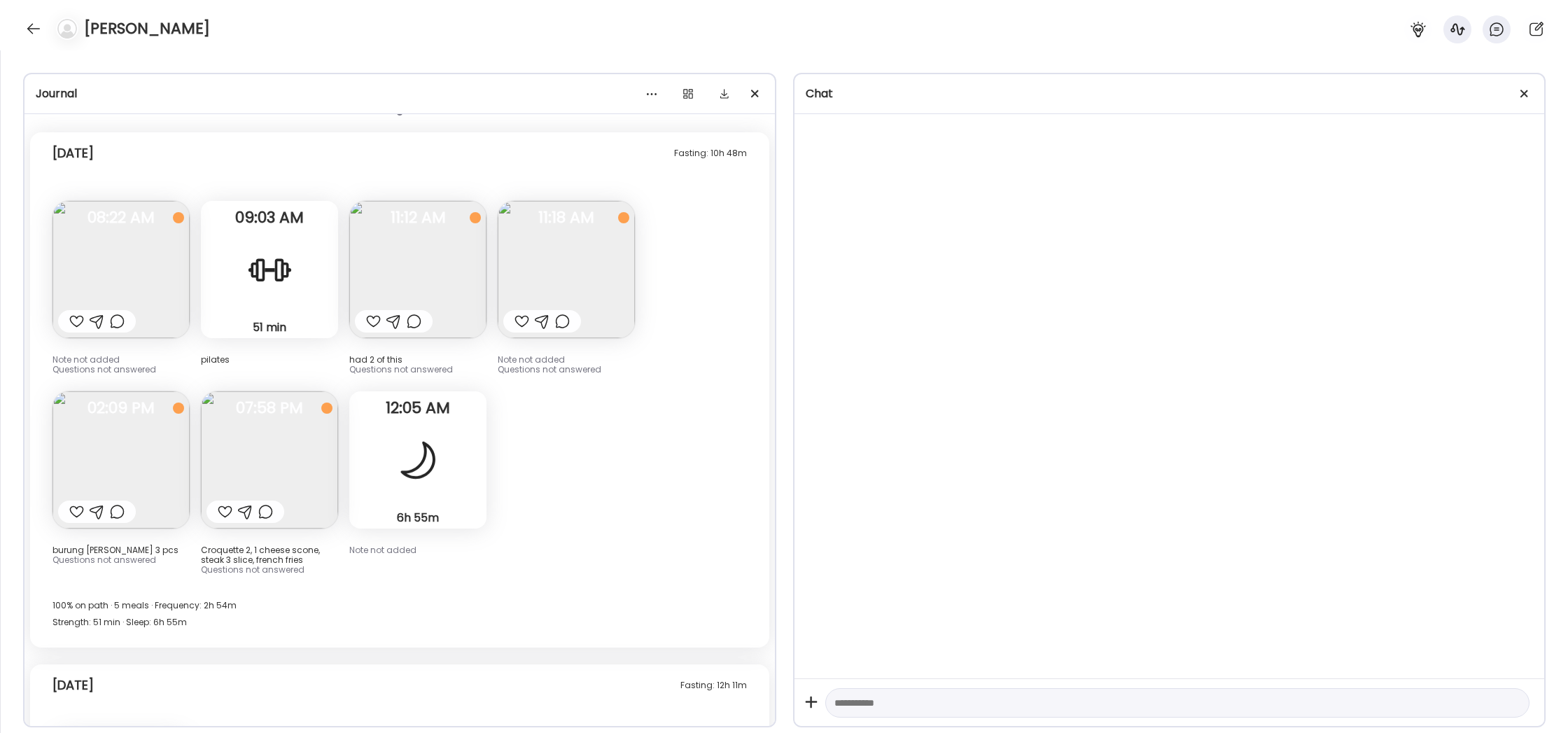
scroll to position [9641, 0]
click at [118, 250] on img at bounding box center [121, 268] width 137 height 137
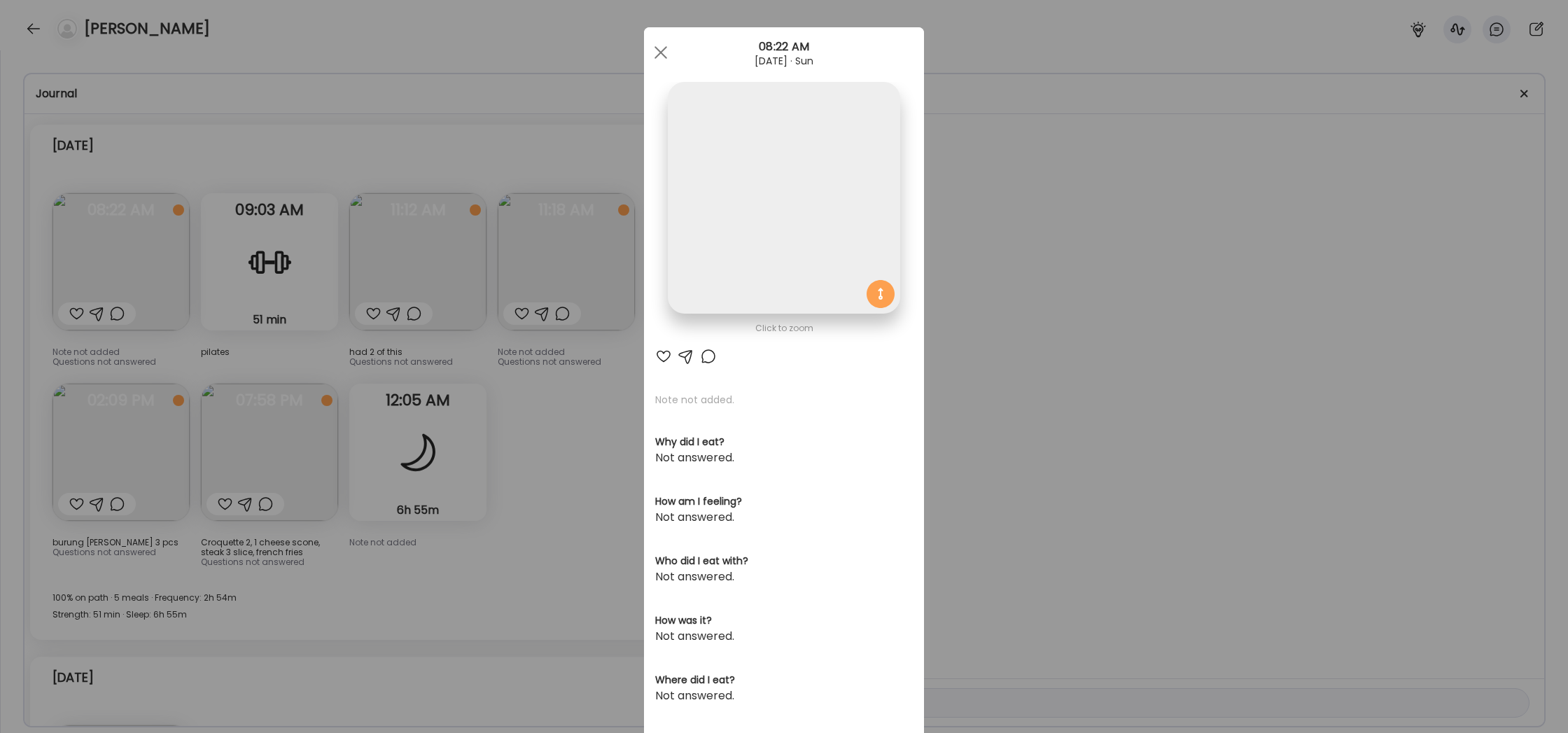
scroll to position [9, 0]
click at [567, 401] on div "Ate Coach Dashboard Wahoo! It’s official Take a moment to set up your Coach Pro…" at bounding box center [784, 366] width 1568 height 733
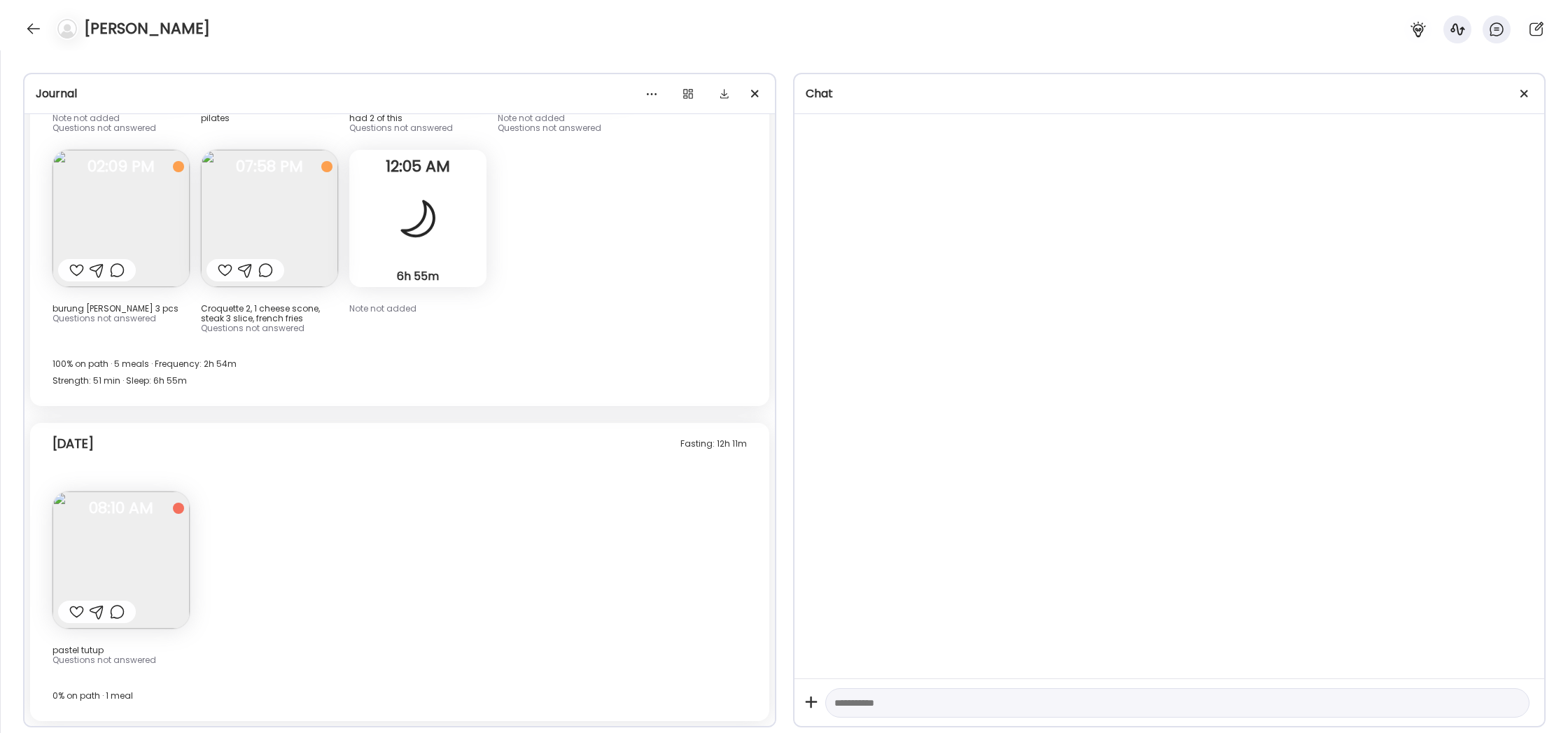
scroll to position [9881, 0]
click at [1527, 90] on div at bounding box center [1525, 94] width 28 height 28
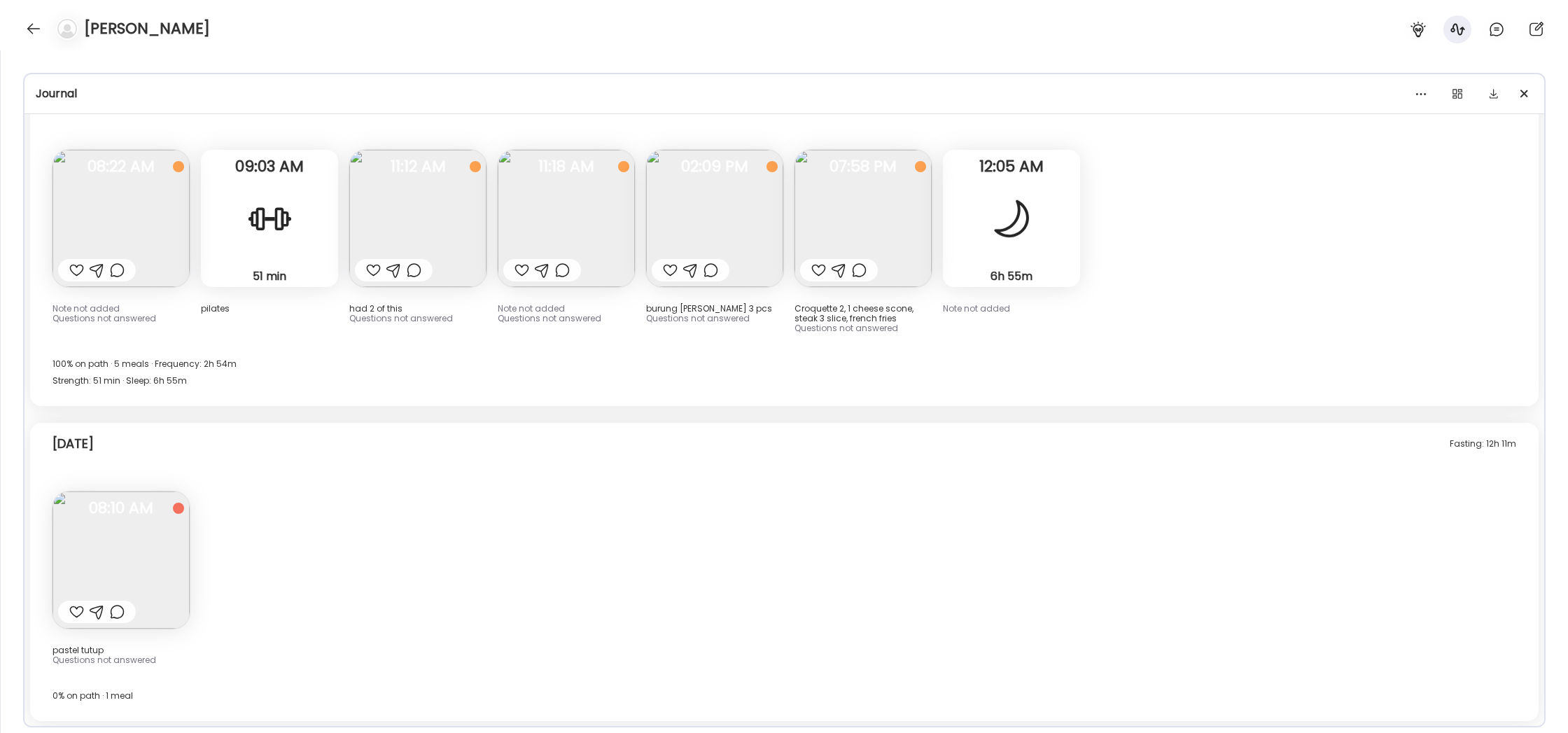
scroll to position [7042, 0]
click at [1208, 363] on div "100% on path · 5 meals · Frequency: 2h 54m Strength: 51 min · Sleep: 6h 55m" at bounding box center [784, 373] width 1464 height 34
